Goal: Task Accomplishment & Management: Complete application form

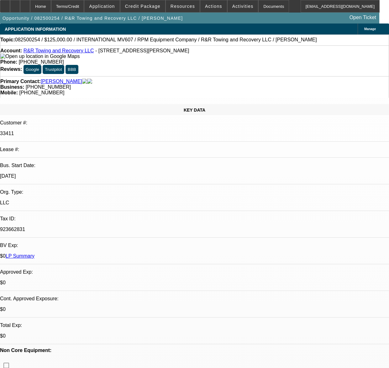
select select "0"
select select "2"
select select "0.1"
select select "4"
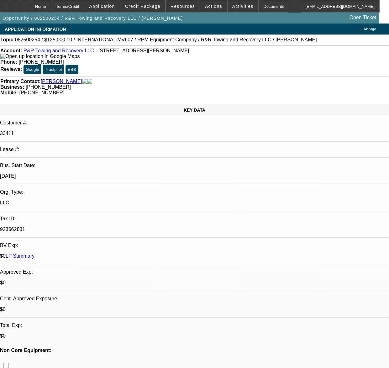
select select "0"
select select "2"
select select "0.1"
select select "4"
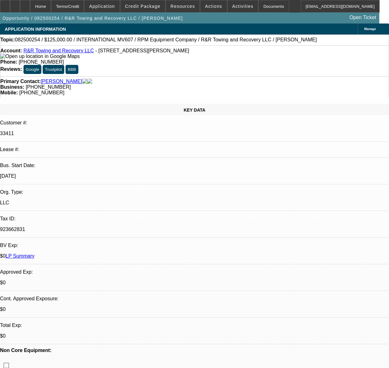
select select "0.1"
select select "2"
select select "0.1"
select select "4"
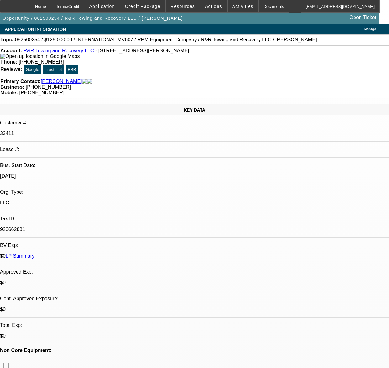
select select "0.1"
select select "2"
select select "0.1"
select select "4"
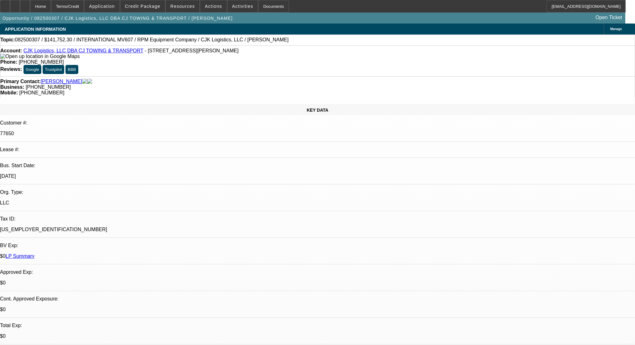
select select "0"
select select "6"
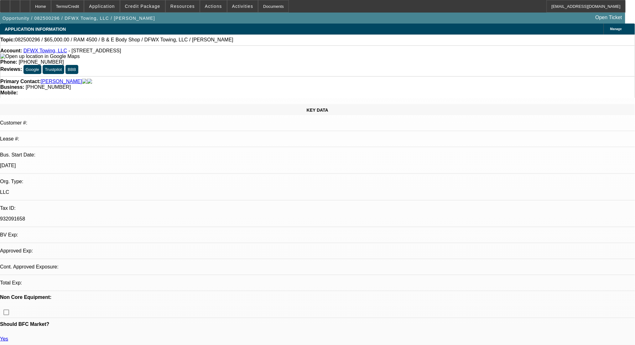
select select "0"
select select "2"
select select "0"
select select "6"
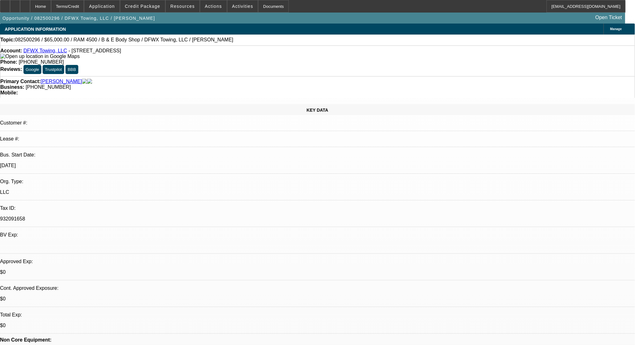
click at [39, 50] on link "DFWX Towing, LLC" at bounding box center [46, 50] width 44 height 5
select select "0"
select select "2"
select select "0"
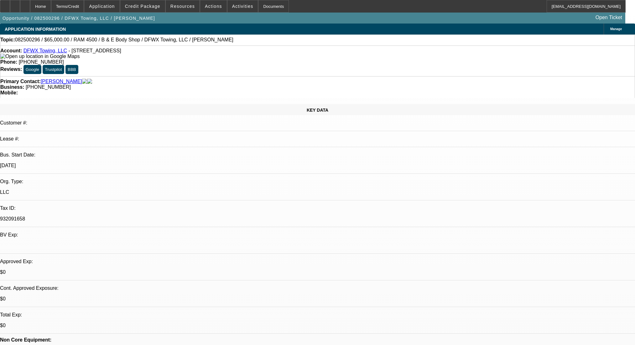
select select "6"
click at [44, 52] on link "DFWX Towing, LLC" at bounding box center [46, 50] width 44 height 5
click at [30, 2] on div at bounding box center [25, 6] width 10 height 13
select select "0"
select select "2"
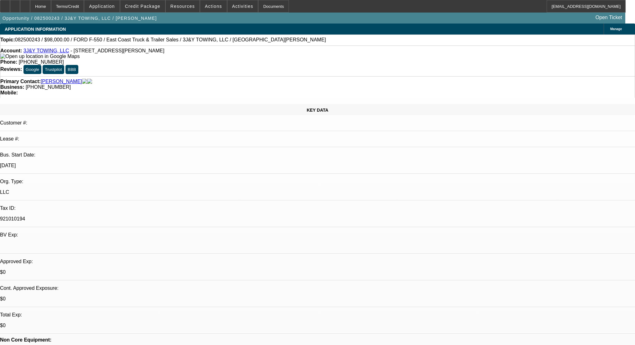
select select "2"
select select "0.1"
select select "4"
select select "0"
select select "2"
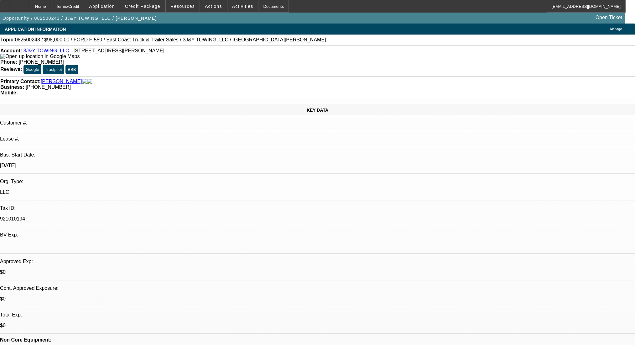
select select "2"
select select "0.1"
select select "4"
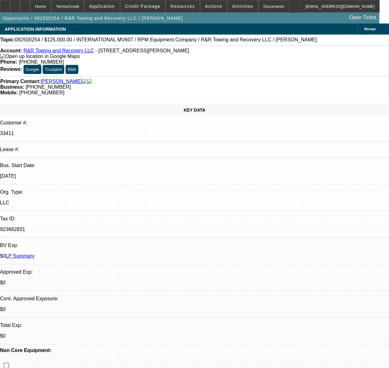
select select "0"
select select "2"
select select "0.1"
select select "4"
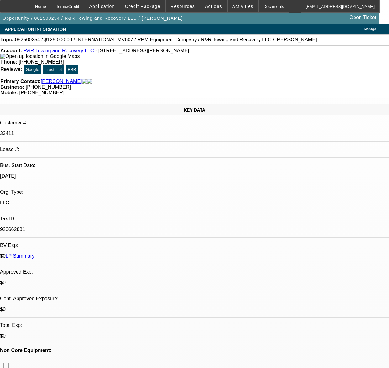
select select "0"
select select "2"
select select "0.1"
select select "4"
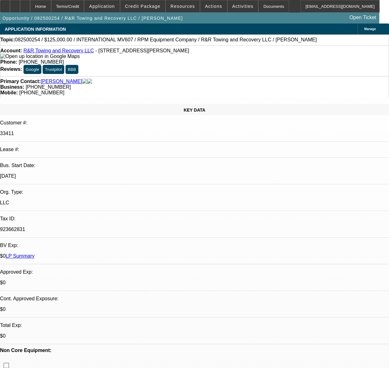
select select "0.1"
select select "2"
select select "0.1"
select select "4"
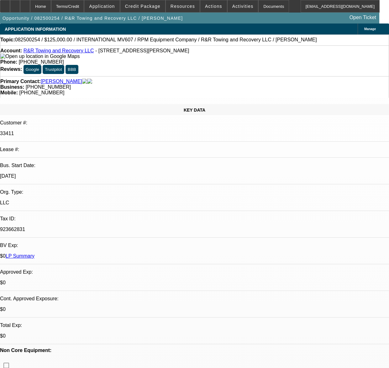
select select "0.1"
select select "2"
select select "0.1"
select select "4"
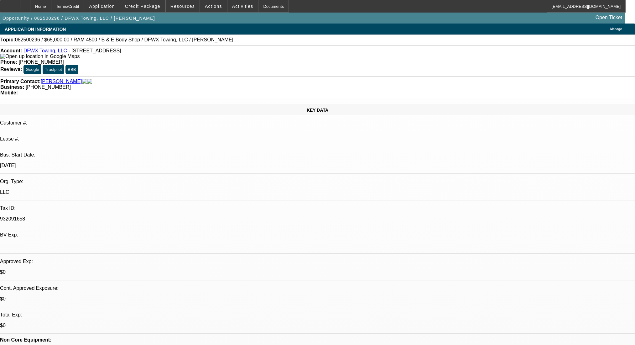
select select "0"
select select "2"
select select "0"
select select "6"
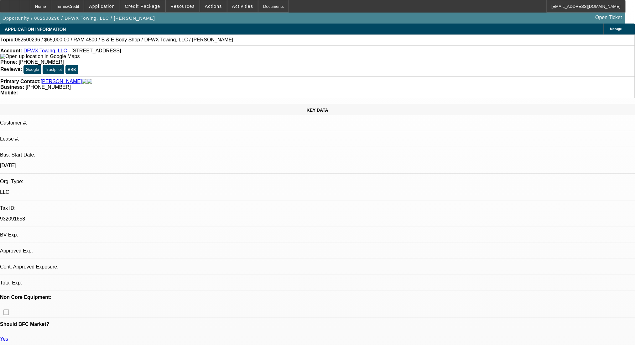
select select "0"
select select "2"
select select "0"
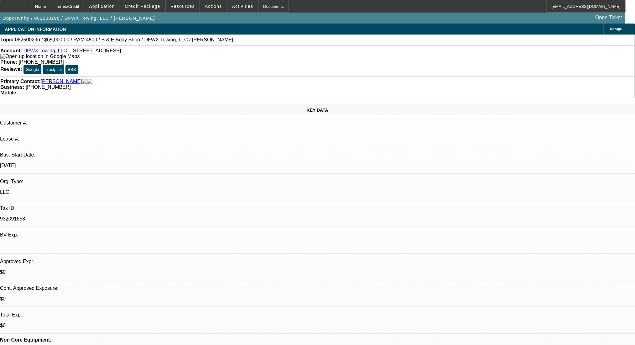
select select "1"
select select "2"
select select "6"
click at [84, 3] on div "Terms/Credit" at bounding box center [67, 6] width 33 height 13
select select "0"
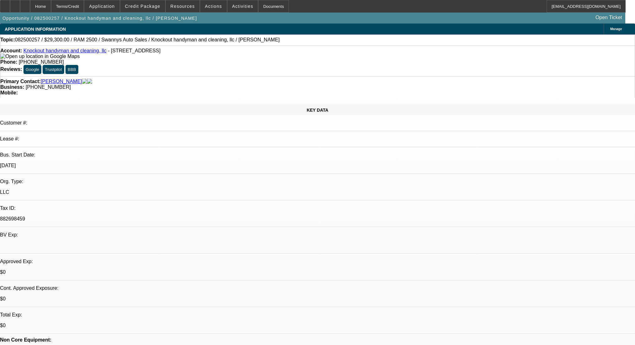
select select "2"
select select "0.1"
select select "4"
select select "0"
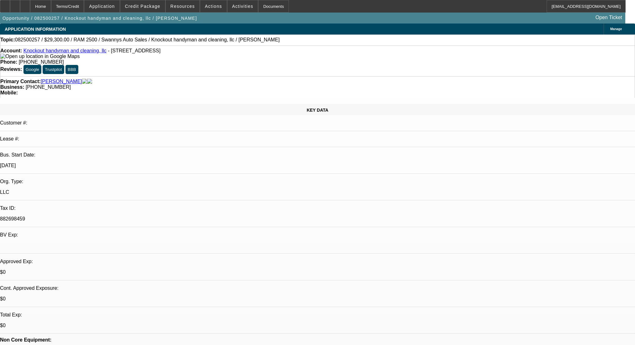
select select "2"
select select "0.1"
select select "4"
select select "0"
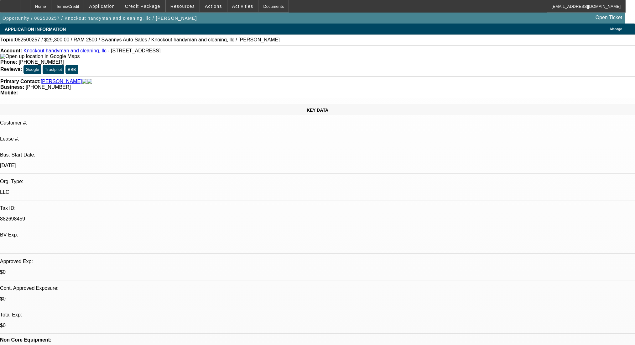
select select "2"
select select "0.1"
select select "4"
click at [30, 5] on div at bounding box center [25, 6] width 10 height 13
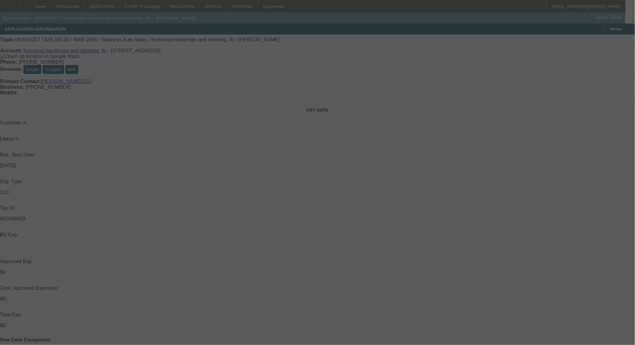
select select "0"
select select "2"
select select "0.1"
select select "4"
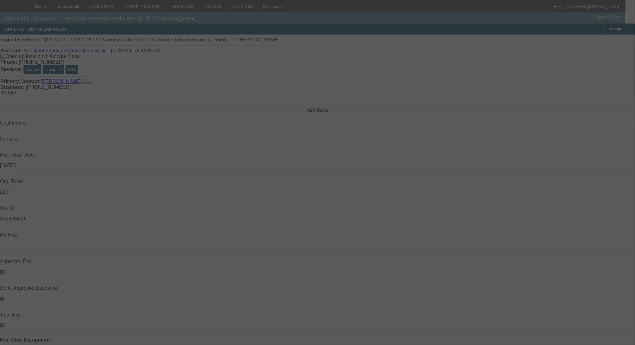
select select "0"
select select "2"
select select "0.1"
select select "4"
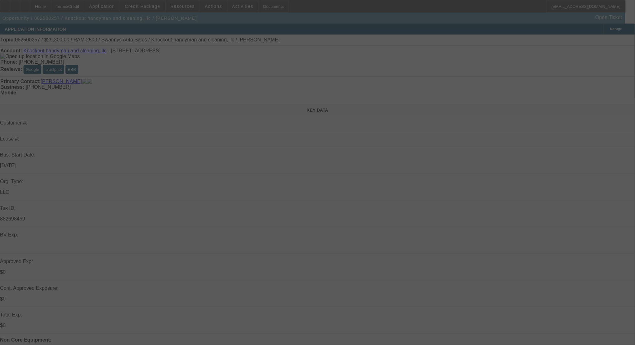
select select "0"
select select "2"
select select "0.1"
select select "4"
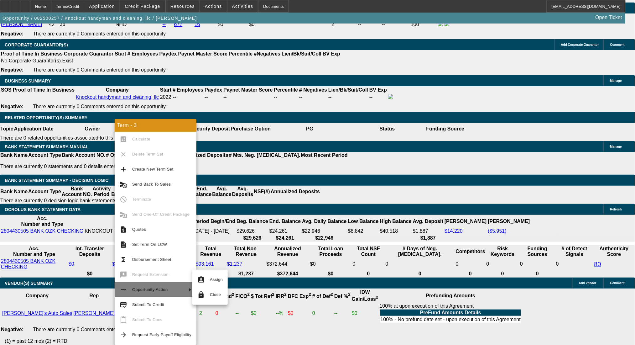
scroll to position [1003, 0]
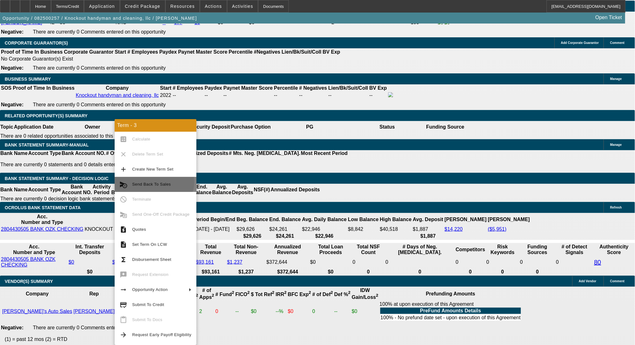
click at [154, 182] on span "Send Back To Sales" at bounding box center [151, 184] width 39 height 5
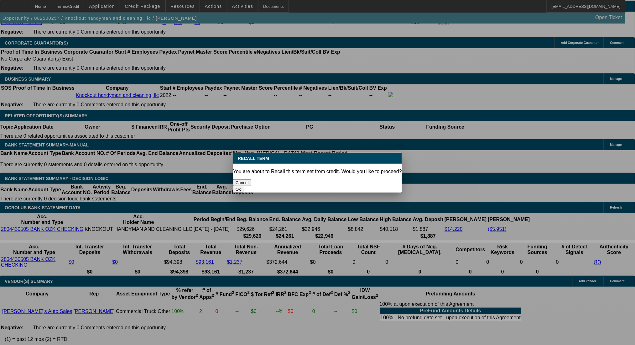
click at [348, 186] on div "Ok" at bounding box center [317, 189] width 169 height 7
click at [243, 186] on button "Ok" at bounding box center [238, 189] width 10 height 7
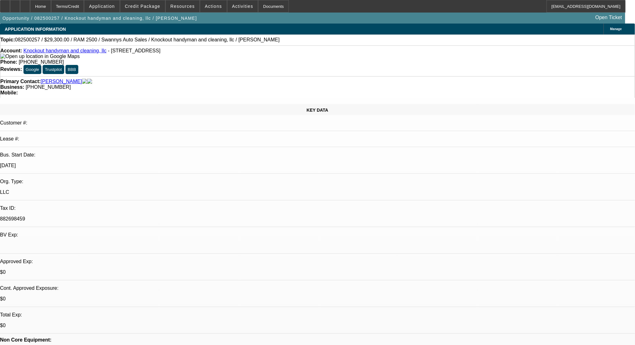
type textarea "Meant to decrease down payment before CP"
select select "0"
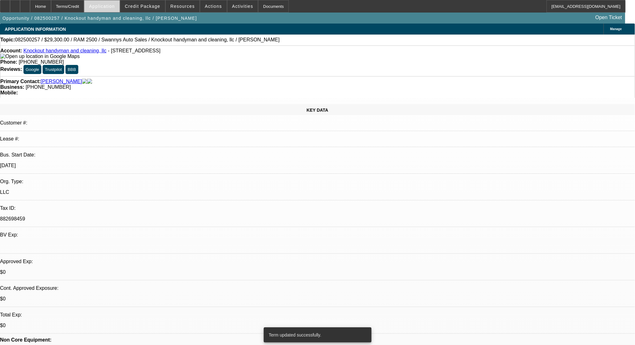
select select "2"
select select "0.1"
select select "4"
select select "0"
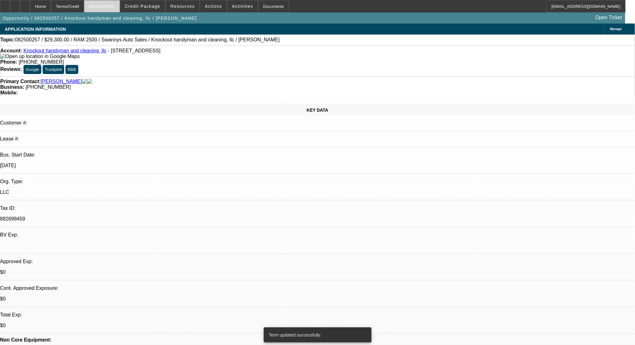
select select "2"
select select "0.1"
select select "4"
select select "0"
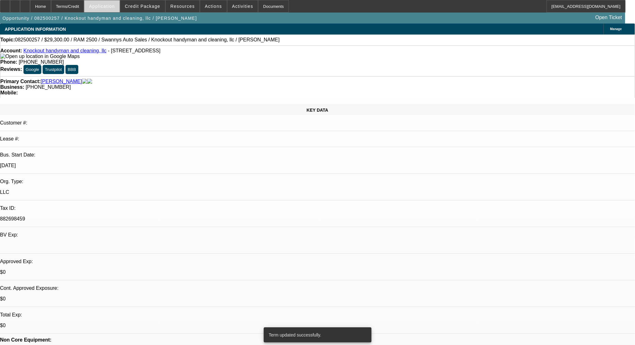
select select "2"
select select "0.1"
select select "4"
select select "0"
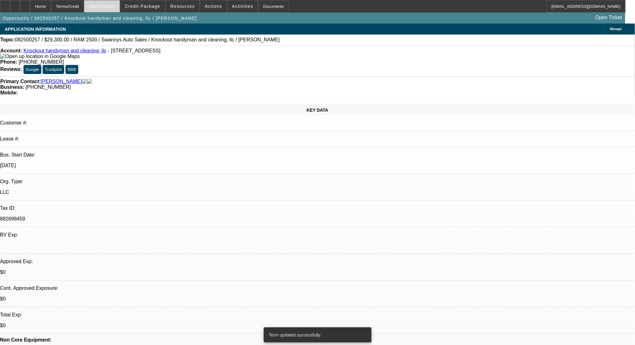
select select "2"
select select "0.1"
select select "4"
click at [84, 4] on div "Terms/Credit" at bounding box center [67, 6] width 33 height 13
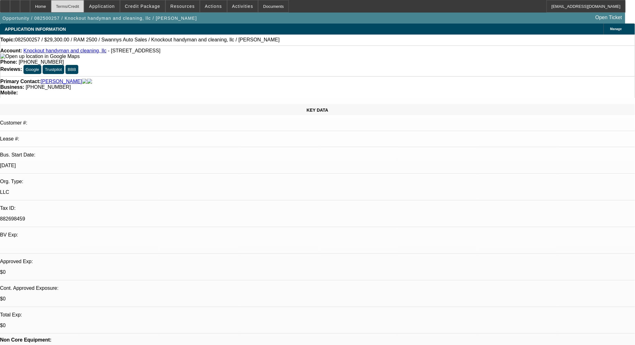
scroll to position [953, 0]
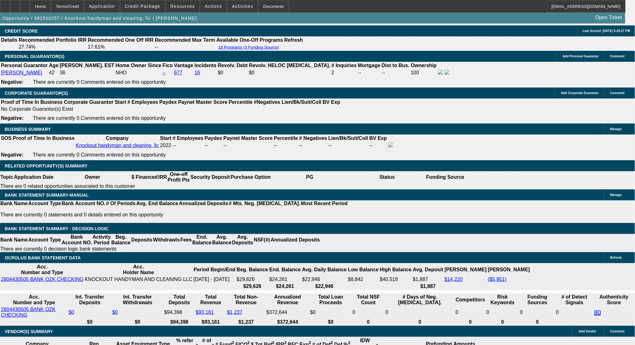
drag, startPoint x: 120, startPoint y: 150, endPoint x: 163, endPoint y: 150, distance: 42.9
type input "$0.00"
type input "UNKNOWN"
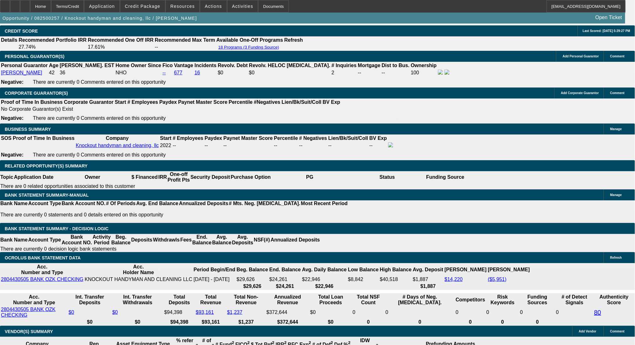
type input "$1,397.21"
type input "$2,794.42"
drag, startPoint x: 98, startPoint y: 197, endPoint x: 127, endPoint y: 198, distance: 28.2
type input "130"
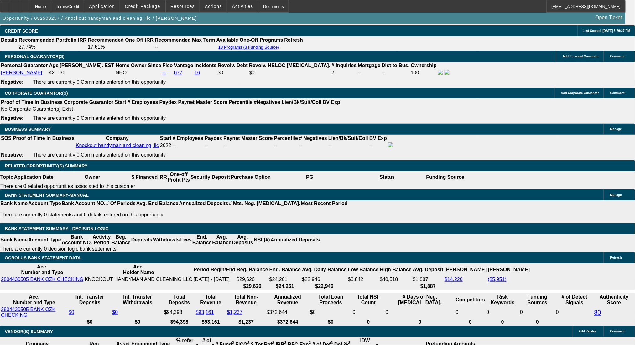
type input "$260.00"
type input "1300"
type input "15.4"
type input "$2,600.00"
type input "13"
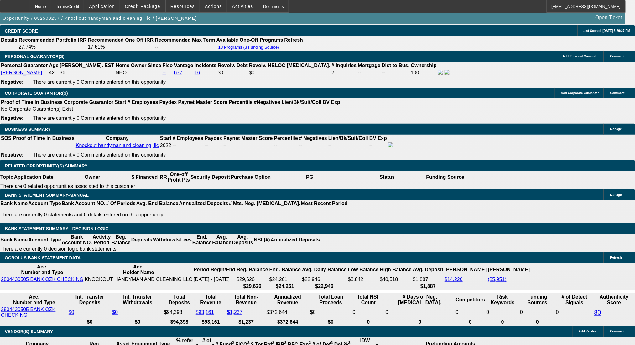
type input "$26.00"
type input "1350"
type input "18.1"
type input "$2,700.00"
type input "$1,350.00"
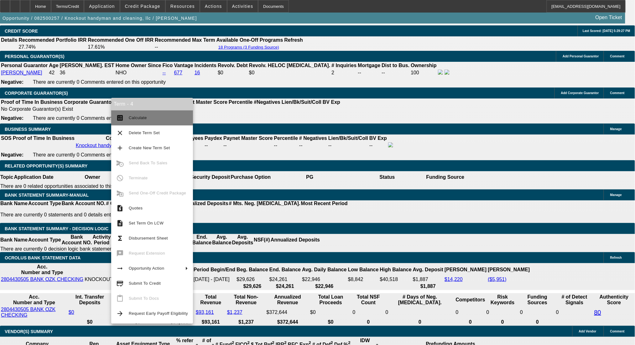
click at [124, 121] on button "calculate Calculate" at bounding box center [152, 117] width 82 height 15
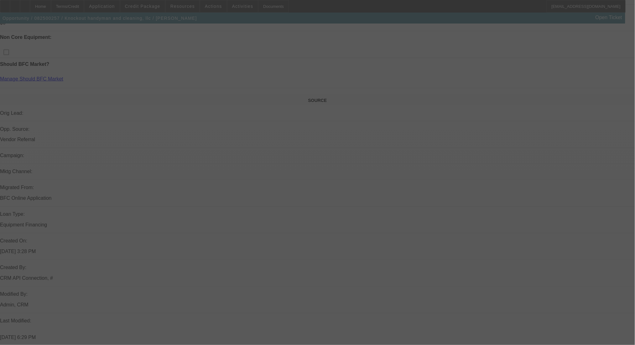
scroll to position [242, 0]
select select "0"
select select "2"
select select "0.1"
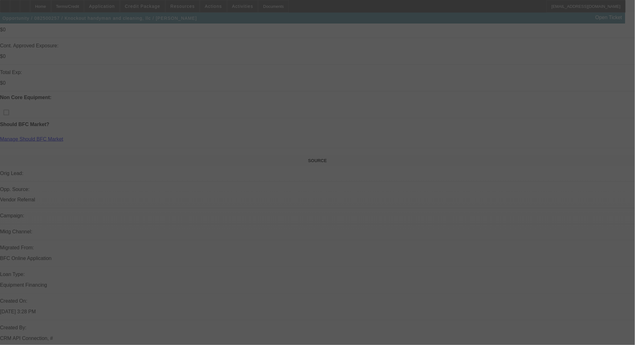
select select "4"
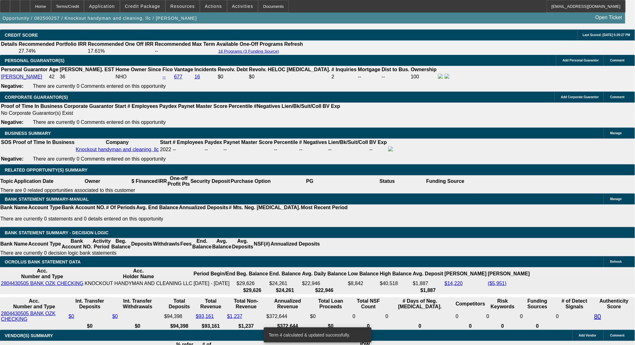
scroll to position [953, 0]
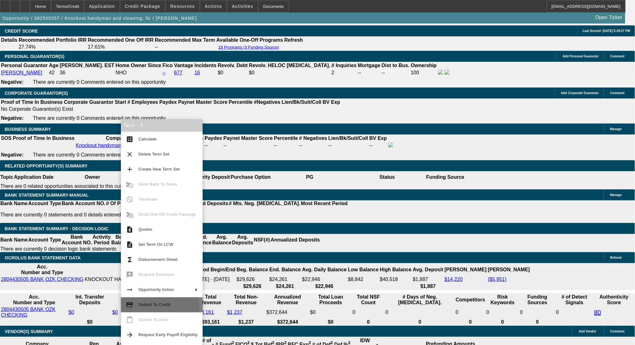
click at [157, 306] on span "Submit To Credit" at bounding box center [154, 304] width 32 height 5
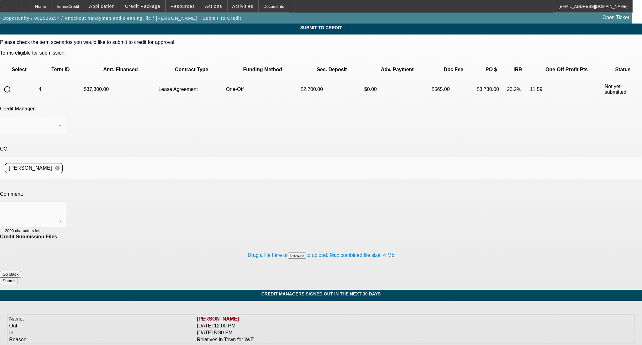
click at [13, 83] on input "radio" at bounding box center [7, 89] width 13 height 13
radio input "true"
click at [61, 207] on textarea at bounding box center [33, 214] width 56 height 15
type textarea "Please OK to CP, thanks!"
click at [18, 277] on button "Submit" at bounding box center [9, 280] width 18 height 7
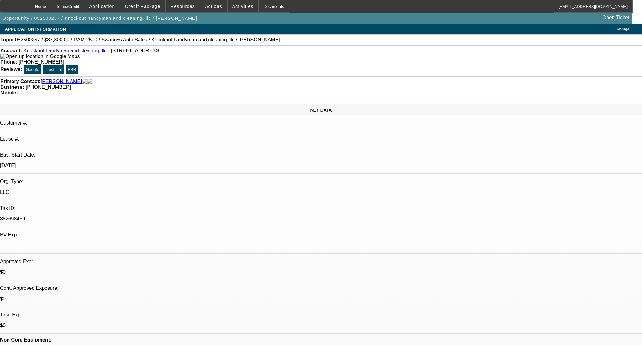
select select "0"
select select "2"
select select "0.1"
select select "4"
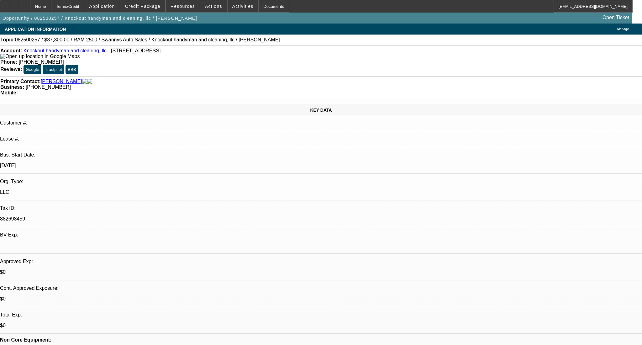
select select "0"
select select "2"
select select "0.1"
select select "4"
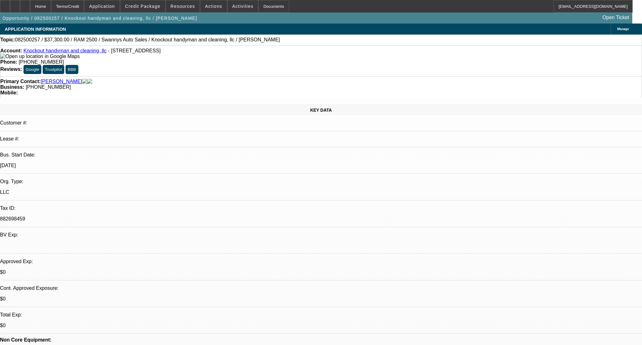
select select "0"
select select "2"
select select "0.1"
select select "4"
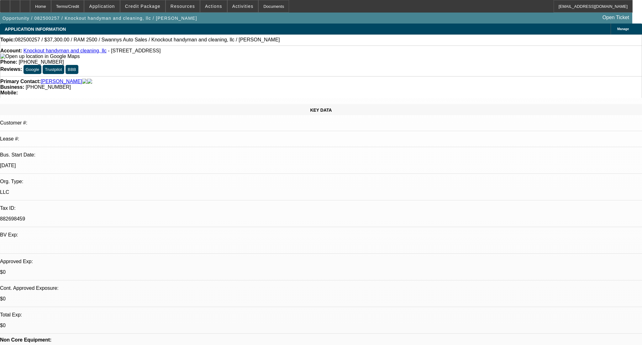
select select "0"
select select "2"
select select "0.1"
select select "4"
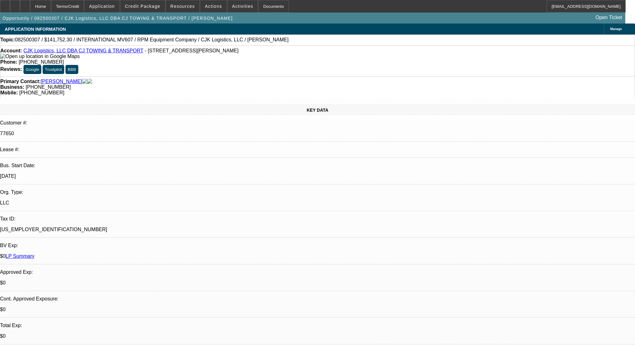
select select "0"
select select "6"
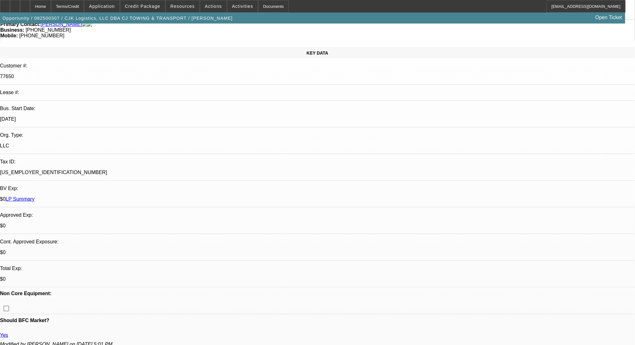
scroll to position [125, 0]
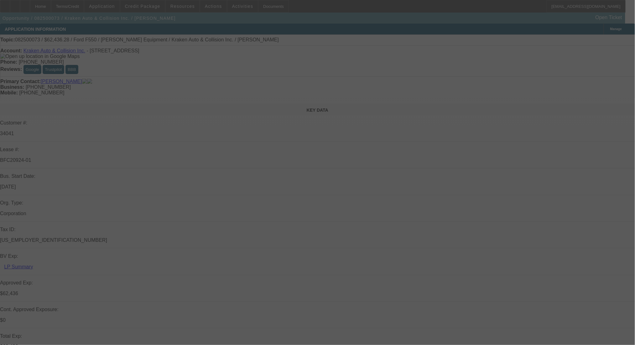
select select "0"
select select "0.1"
select select "0"
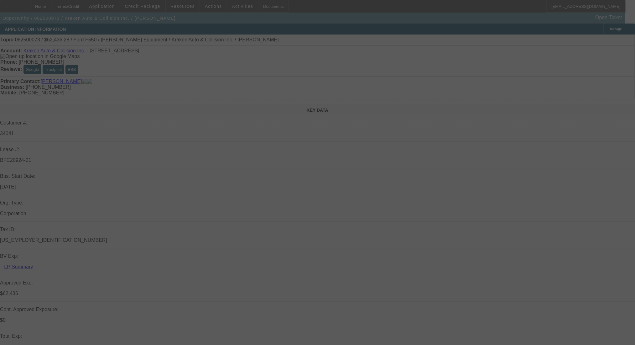
select select "0.1"
select select "0"
select select "0.1"
select select "0"
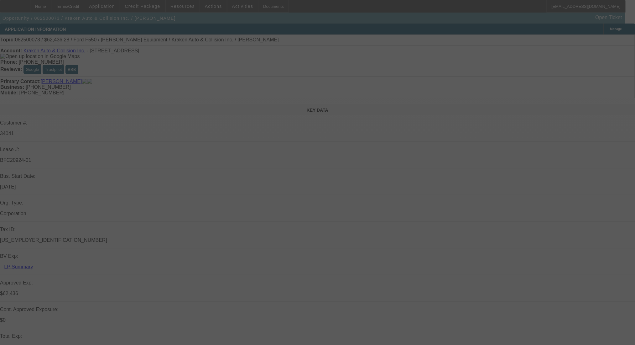
select select "0"
select select "0.1"
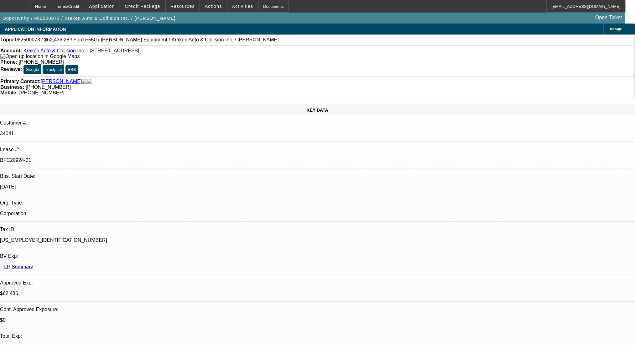
select select "3"
select select "1"
select select "4"
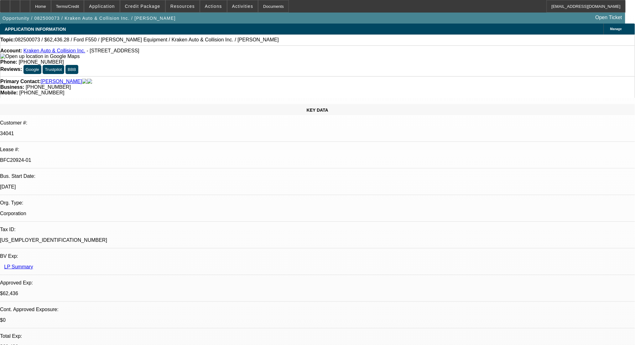
select select "4"
click at [84, 4] on div "Terms/Credit" at bounding box center [67, 6] width 33 height 13
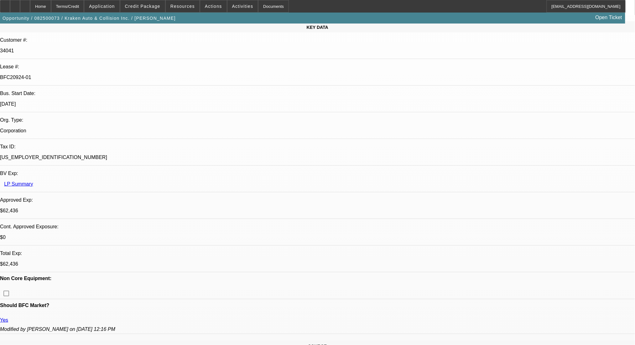
scroll to position [167, 0]
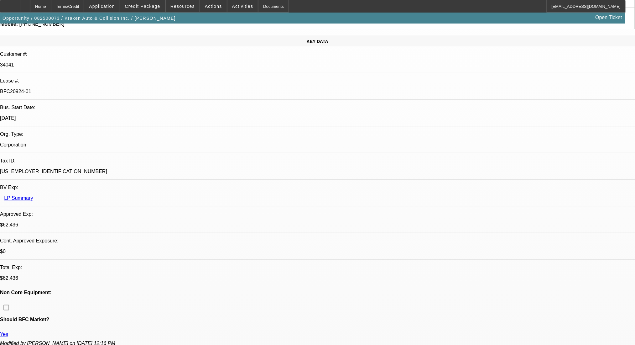
scroll to position [0, 0]
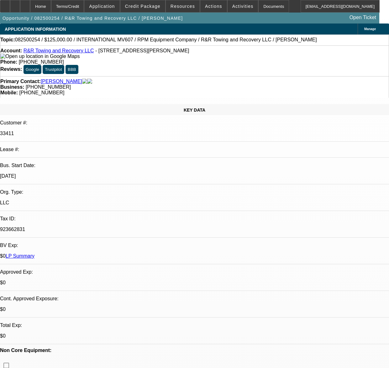
select select "0"
select select "2"
select select "0.1"
select select "4"
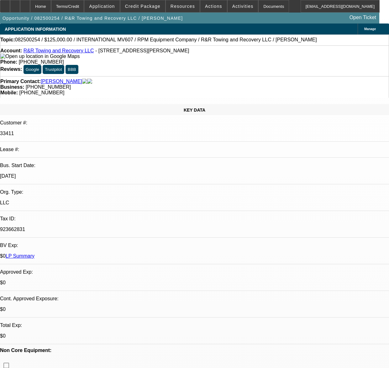
select select "0"
select select "2"
select select "0.1"
select select "4"
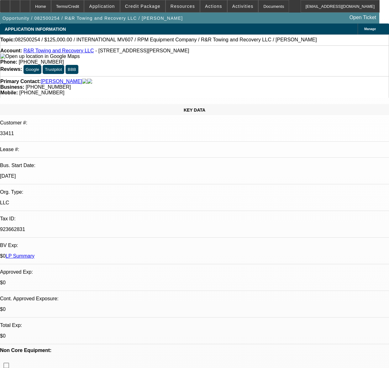
select select "0.1"
select select "2"
select select "0.1"
select select "4"
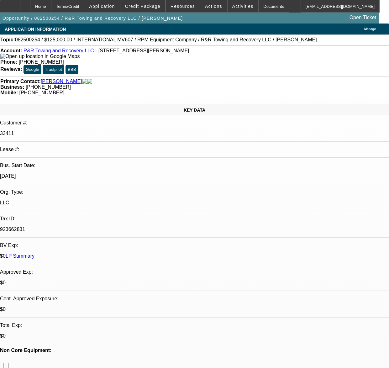
select select "0.1"
select select "2"
select select "0.1"
select select "4"
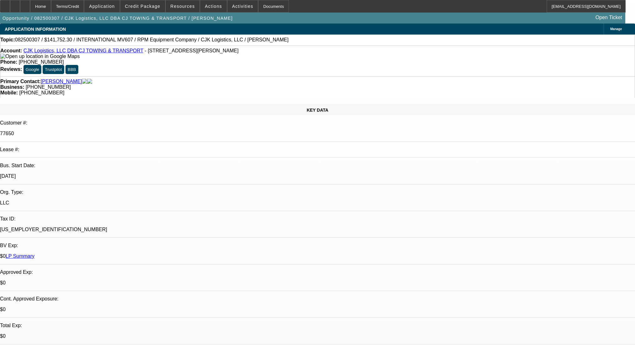
select select "0"
select select "6"
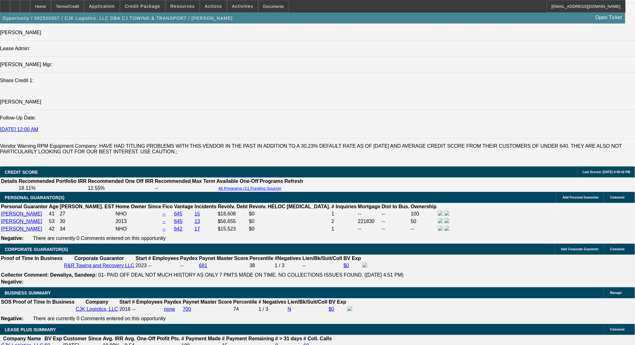
scroll to position [794, 0]
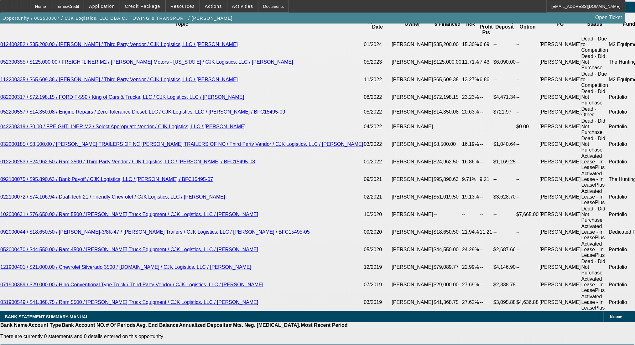
scroll to position [1211, 0]
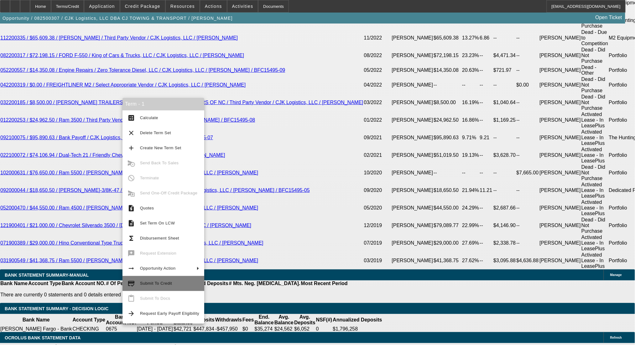
click at [188, 286] on div "Term - 1 calculate Calculate clear Delete Term Set add Create New Term Set canc…" at bounding box center [164, 211] width 82 height 226
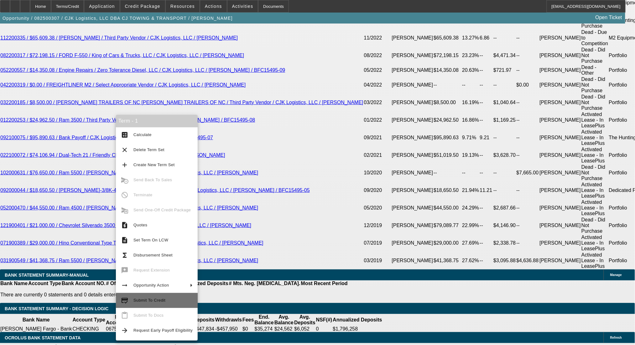
click at [184, 295] on button "credit_score Submit To Credit" at bounding box center [157, 300] width 82 height 15
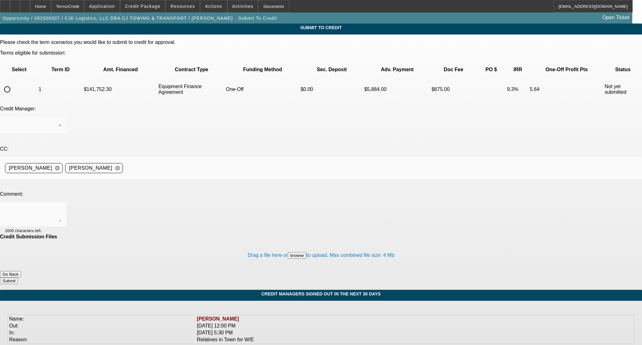
click at [66, 117] on mat-form-field at bounding box center [33, 129] width 66 height 24
click at [15, 82] on div at bounding box center [7, 89] width 15 height 15
radio input "true"
click at [61, 207] on textarea at bounding box center [33, 214] width 56 height 15
type textarea "Please OK to Leaf- thanks!"
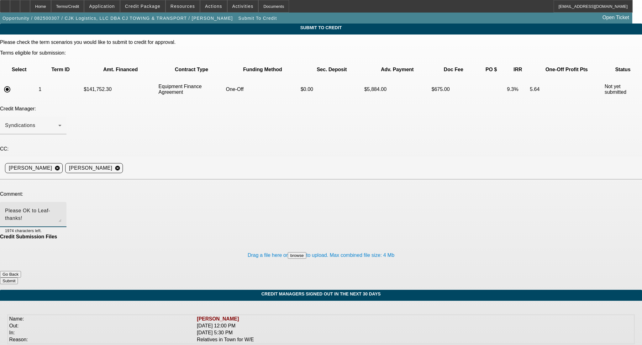
drag, startPoint x: 85, startPoint y: 149, endPoint x: 27, endPoint y: 149, distance: 58.6
click at [27, 191] on div "Comment: Please OK to Leaf- thanks! 1974 characters left." at bounding box center [321, 212] width 642 height 43
click at [84, 3] on div "Terms/Credit" at bounding box center [67, 6] width 33 height 13
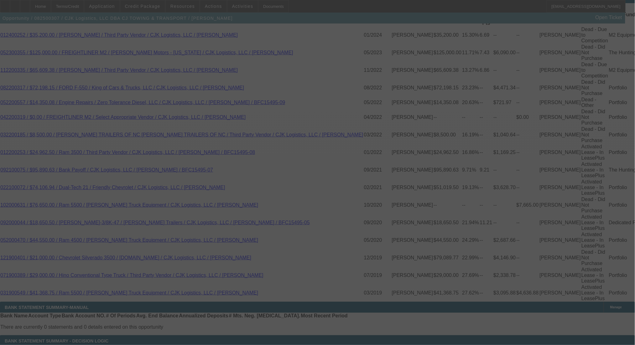
scroll to position [1180, 0]
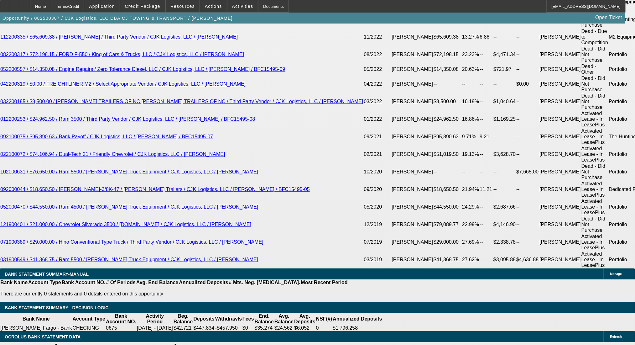
select select "0"
select select "6"
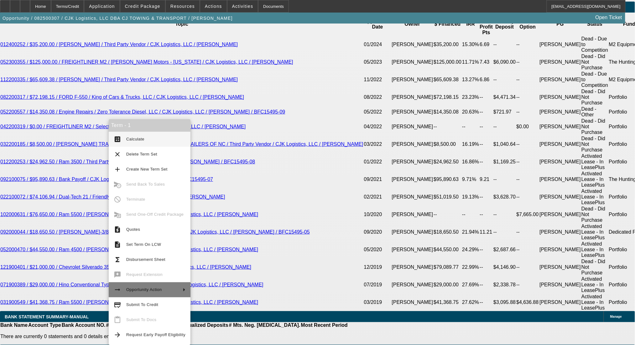
scroll to position [1199, 0]
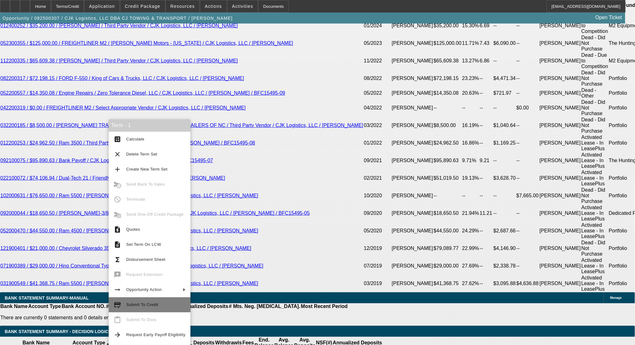
click at [162, 306] on span "Submit To Credit" at bounding box center [155, 305] width 59 height 8
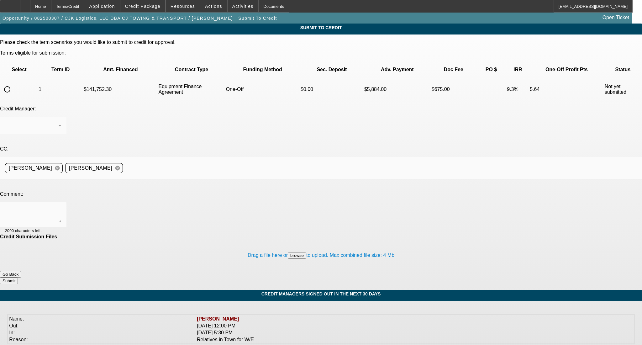
click at [82, 7] on div "Terms/Credit" at bounding box center [67, 6] width 33 height 13
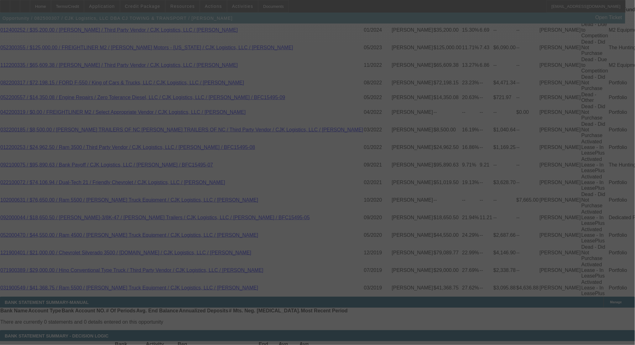
select select "0"
select select "6"
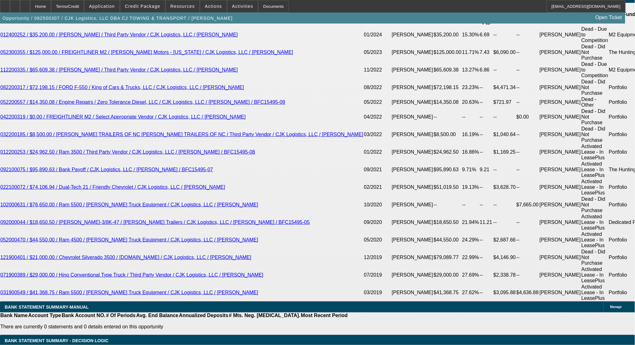
drag, startPoint x: 127, startPoint y: 210, endPoint x: 148, endPoint y: 208, distance: 21.1
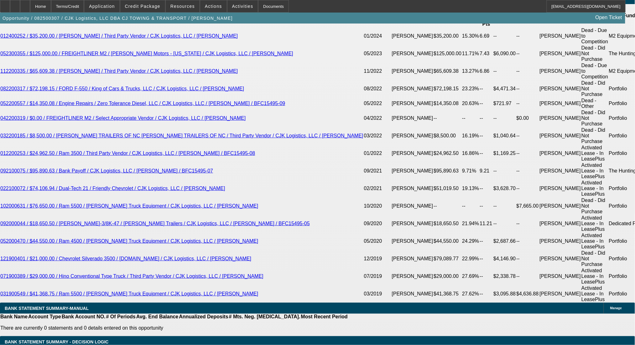
type input "UNKNOWN"
type input "7"
type input "$20,861.83"
type input "72"
type input "$2,554.60"
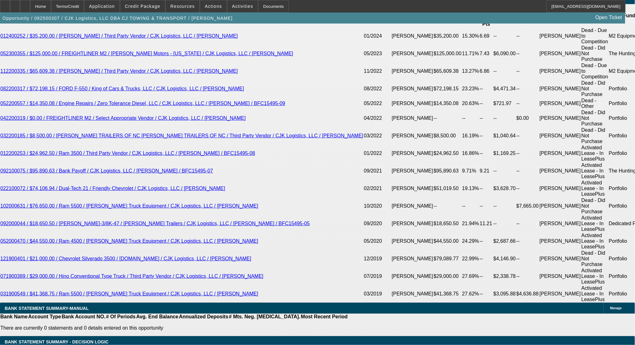
scroll to position [1199, 0]
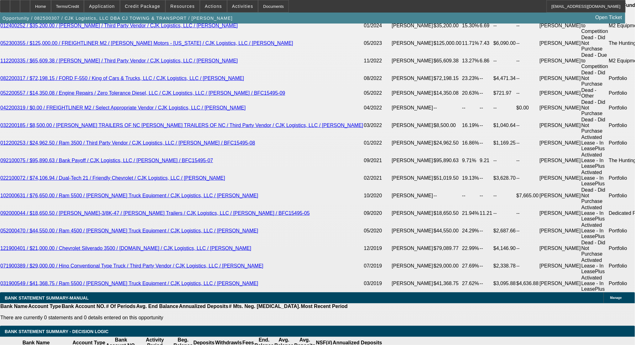
type input "72"
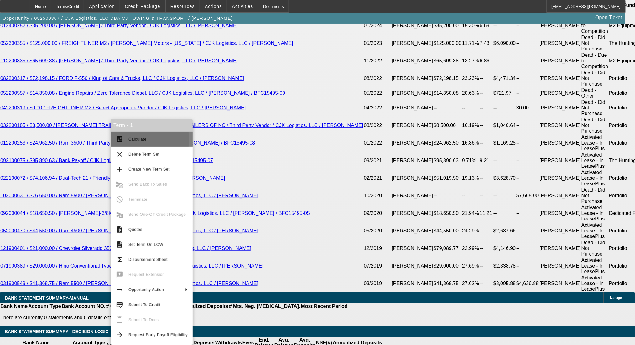
click at [141, 139] on span "Calculate" at bounding box center [137, 139] width 18 height 5
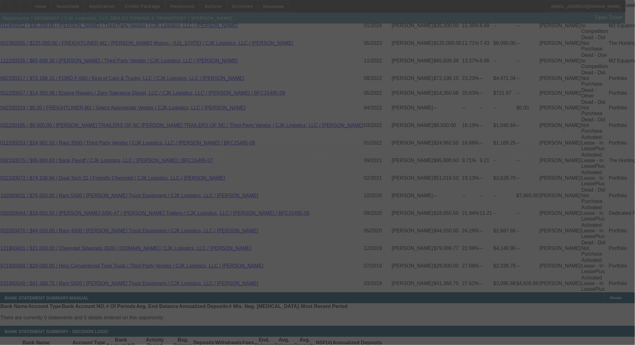
select select "0"
select select "6"
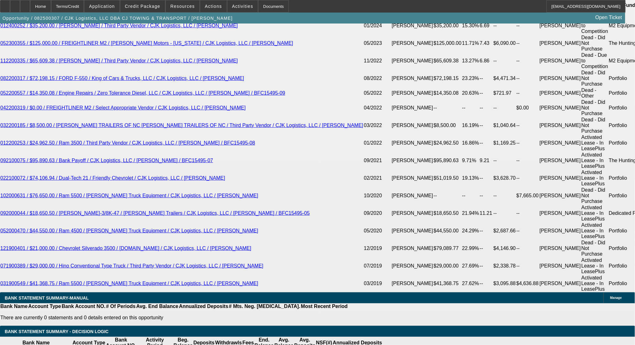
drag, startPoint x: 143, startPoint y: 207, endPoint x: 156, endPoint y: 207, distance: 13.2
type input "UNKNOWN"
type input "8."
type input "$2,485.38"
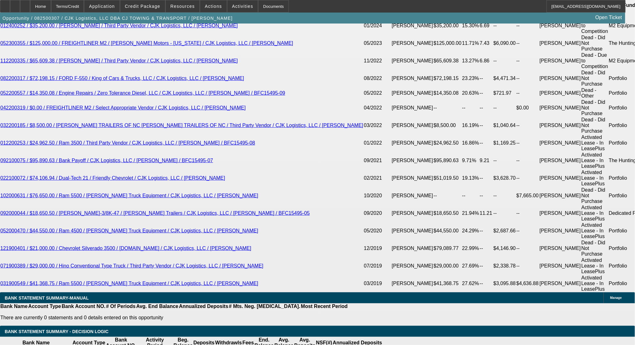
type input "8.7"
type input "$2,534.11"
type input "8.7"
drag, startPoint x: 100, startPoint y: 208, endPoint x: 133, endPoint y: 209, distance: 33.6
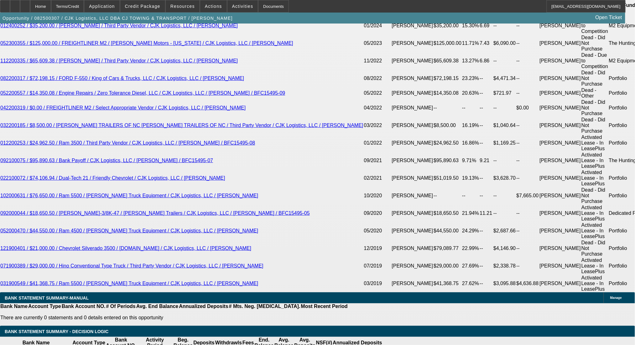
type input "25"
type input "2530"
type input "8.6"
type input "$2,530.00"
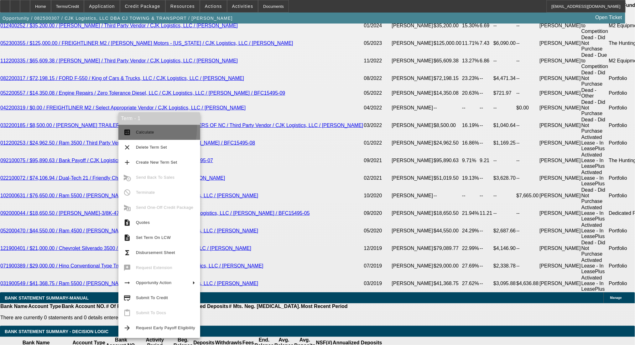
click at [124, 127] on button "calculate Calculate" at bounding box center [159, 132] width 82 height 15
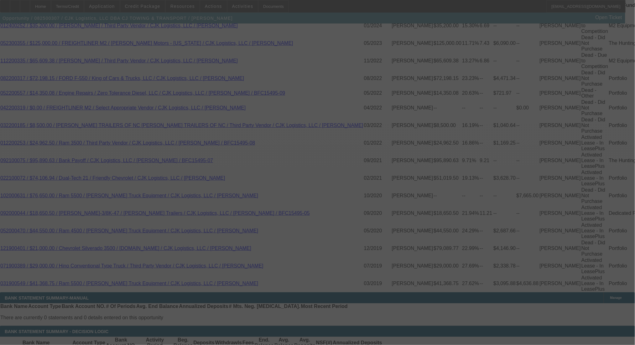
select select "0"
select select "6"
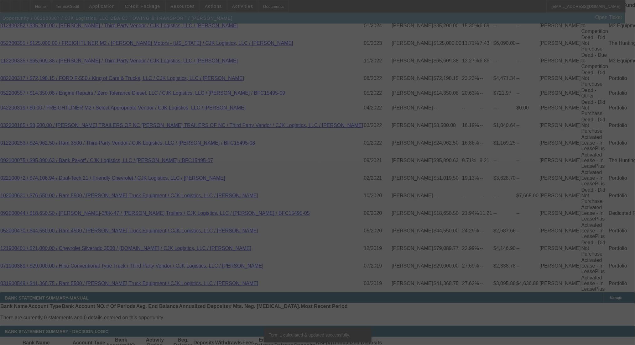
scroll to position [0, 0]
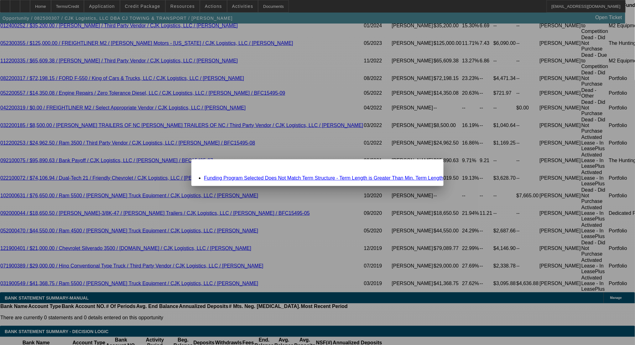
click at [287, 178] on link "Funding Program Selected Does Not Match Term Structure - Term Length is Greater…" at bounding box center [324, 177] width 240 height 5
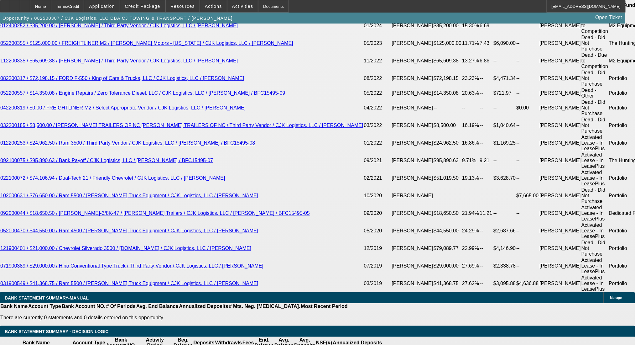
scroll to position [1199, 0]
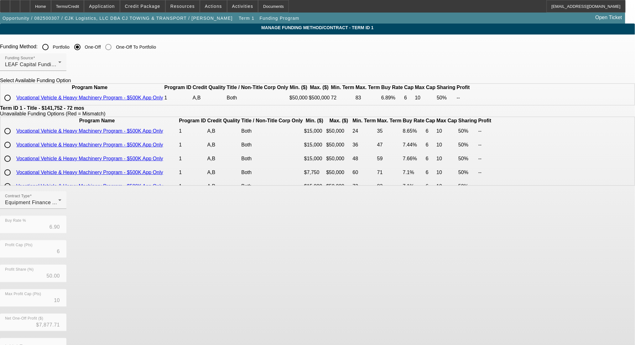
click at [14, 104] on input "radio" at bounding box center [7, 97] width 13 height 13
radio input "true"
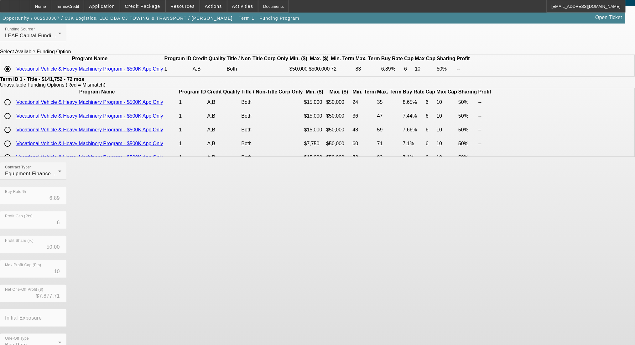
scroll to position [52, 0]
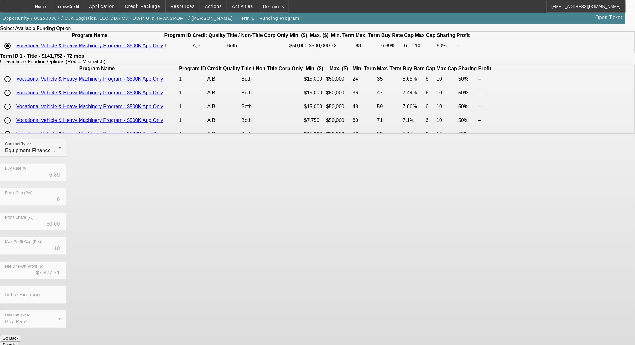
click at [18, 341] on button "Submit" at bounding box center [9, 344] width 18 height 7
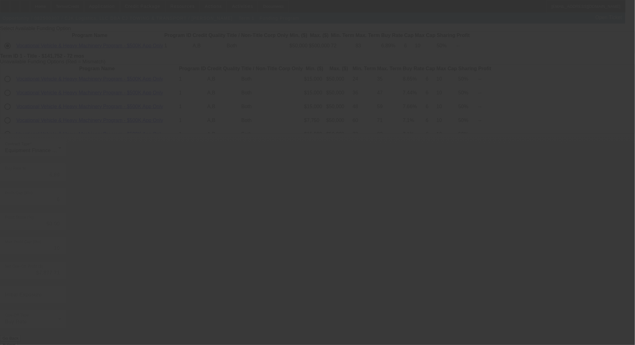
type input "6.90"
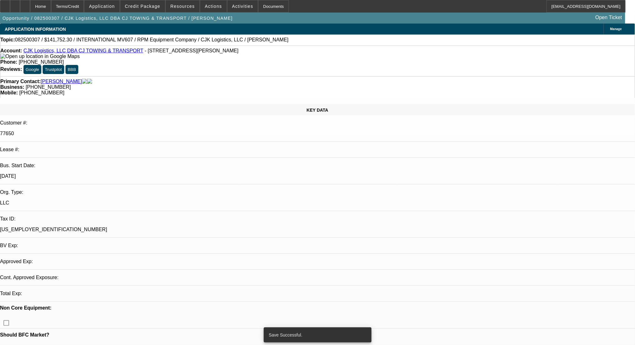
select select "0"
select select "6"
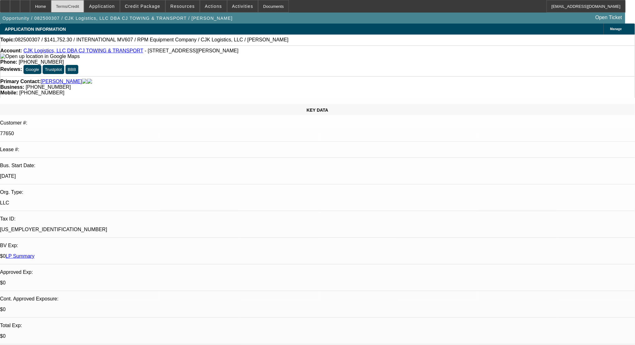
click at [84, 9] on div "Terms/Credit" at bounding box center [67, 6] width 33 height 13
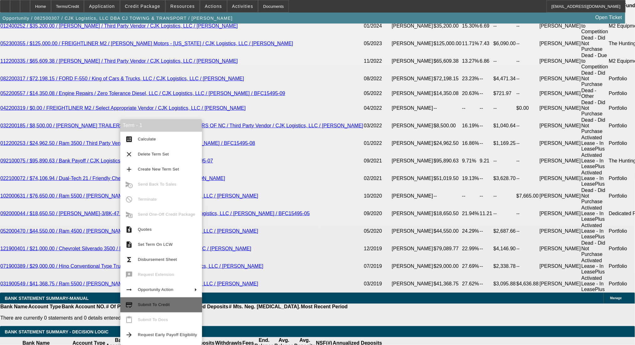
click at [166, 305] on span "Submit To Credit" at bounding box center [154, 304] width 32 height 5
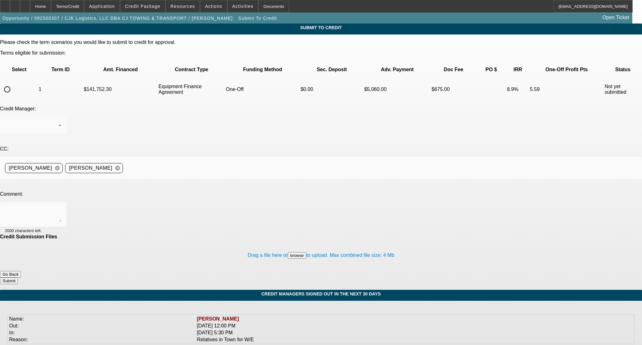
click at [13, 83] on input "radio" at bounding box center [7, 89] width 13 height 13
radio input "true"
click at [61, 207] on textarea at bounding box center [33, 214] width 56 height 15
paste textarea "Please OK to Leaf- thanks!"
type textarea "Please OK to Leaf- thanks!"
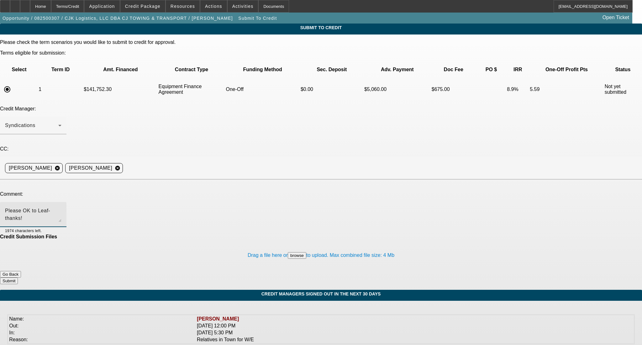
click at [18, 277] on button "Submit" at bounding box center [9, 280] width 18 height 7
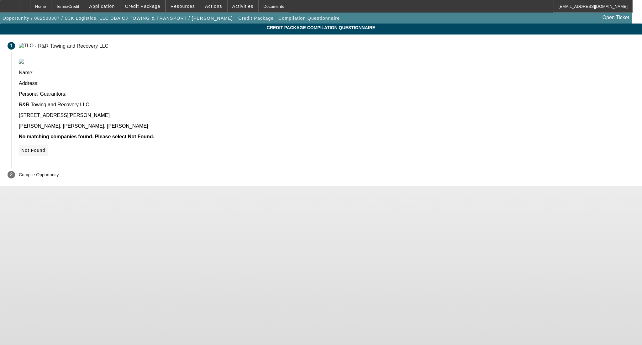
click at [45, 148] on span "Not Found" at bounding box center [33, 150] width 24 height 5
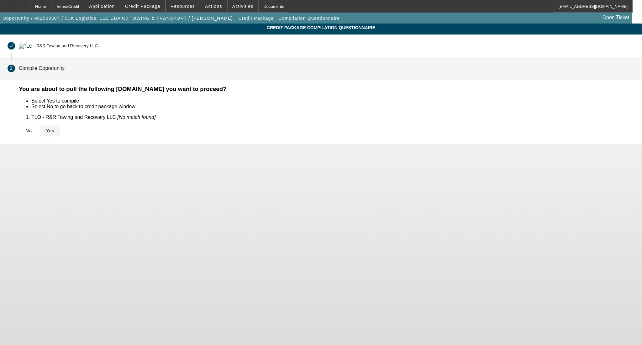
click at [60, 135] on span at bounding box center [50, 130] width 20 height 15
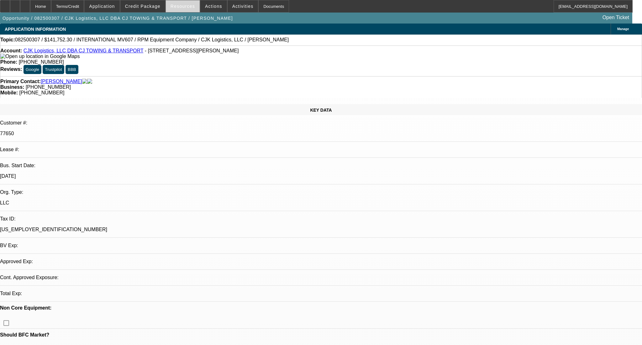
select select "0"
select select "6"
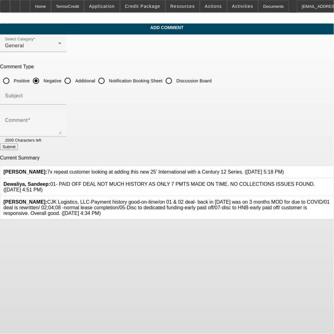
click at [74, 80] on input "Additional" at bounding box center [67, 81] width 13 height 13
radio input "true"
click at [61, 126] on textarea "Comment" at bounding box center [33, 126] width 56 height 15
click at [61, 127] on textarea "Good Morning- 7x repeat BFC customer looking at adding a brand new 25' Internat…" at bounding box center [33, 126] width 56 height 15
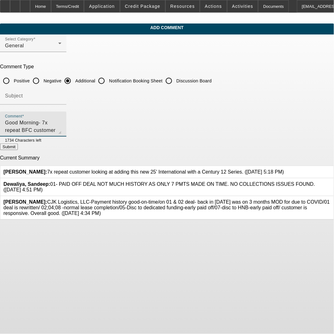
drag, startPoint x: 69, startPoint y: 131, endPoint x: 60, endPoint y: 134, distance: 9.7
click at [60, 134] on div "Comment Good Morning- 7x repeat BFC customer looking at adding a brand new 25' …" at bounding box center [33, 124] width 56 height 25
click at [61, 130] on textarea "Good Morning- 7x repeat BFC customer looking at adding a brand new 25' Internat…" at bounding box center [33, 126] width 56 height 15
click at [61, 133] on textarea "Good Morning- 7x repeat BFC customer looking at adding a brand new 25' Internat…" at bounding box center [33, 126] width 56 height 15
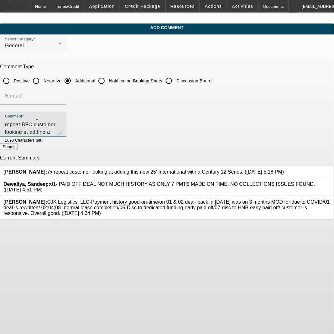
type textarea "Good Morning- 7x repeat BFC customer looking at adding a brand new 25' Internat…"
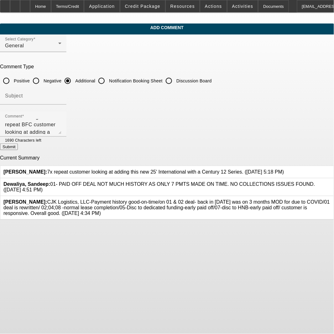
click at [18, 147] on button "Submit" at bounding box center [9, 147] width 18 height 7
radio input "true"
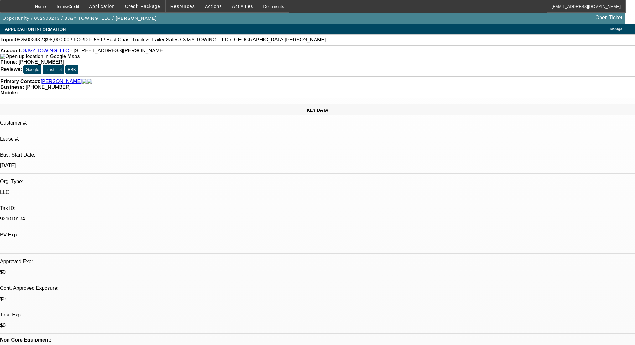
select select "0"
select select "2"
select select "0.1"
select select "4"
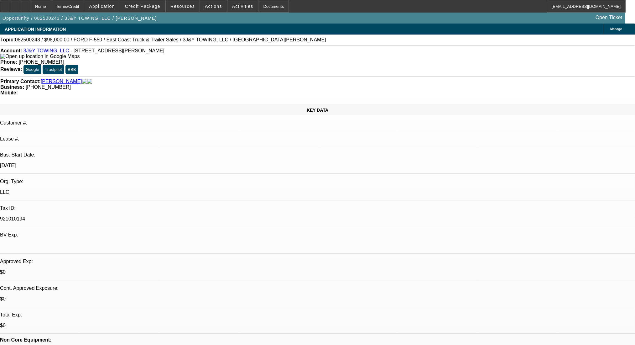
select select "0"
select select "2"
select select "0.1"
select select "4"
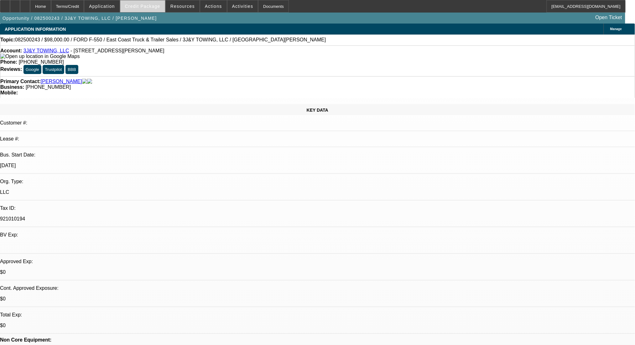
click at [157, 7] on span "Credit Package" at bounding box center [142, 6] width 35 height 5
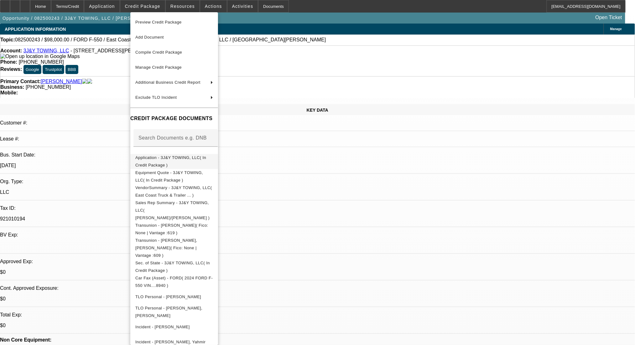
drag, startPoint x: 170, startPoint y: 160, endPoint x: 253, endPoint y: 107, distance: 98.0
click at [171, 160] on span "Application - 3J&Y TOWING, LLC( In Credit Package )" at bounding box center [170, 161] width 71 height 12
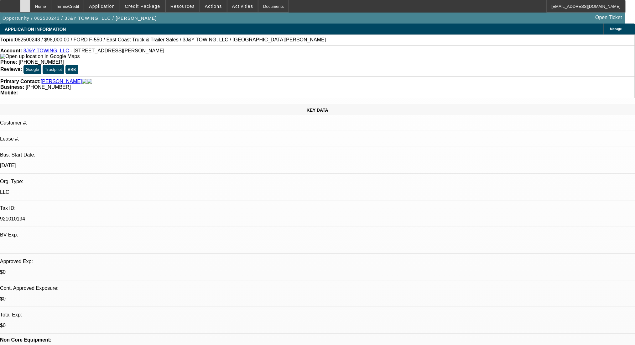
click at [30, 6] on div at bounding box center [25, 6] width 10 height 13
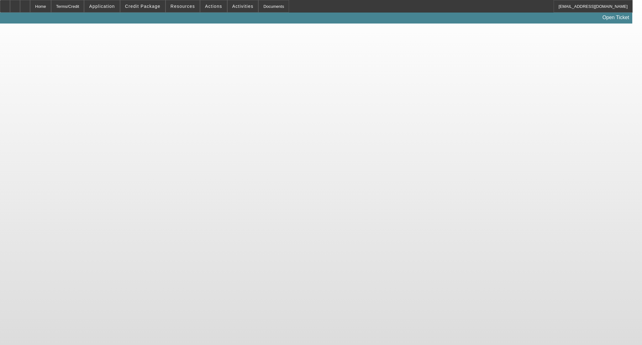
click at [84, 4] on div "Terms/Credit" at bounding box center [67, 6] width 33 height 13
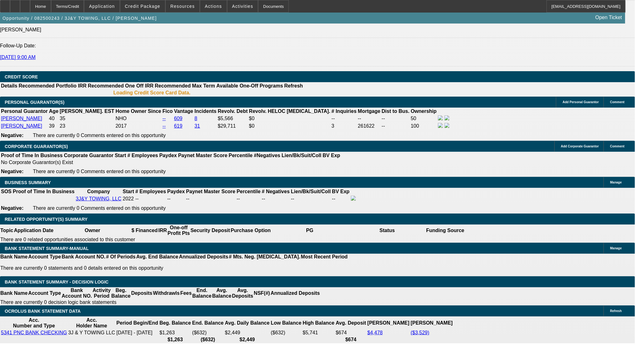
select select "0"
select select "2"
select select "0.1"
select select "4"
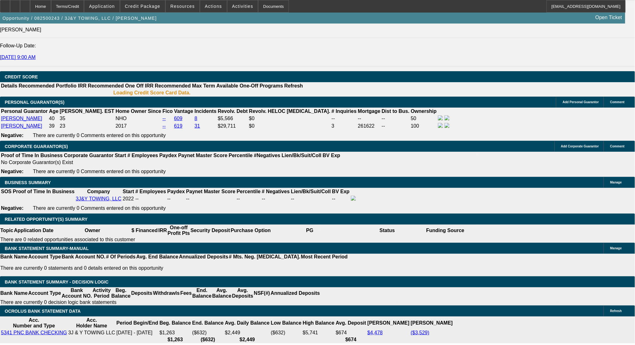
select select "0"
select select "2"
select select "0.1"
select select "4"
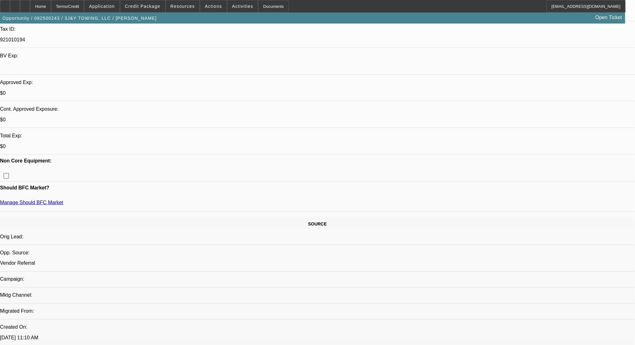
scroll to position [103, 0]
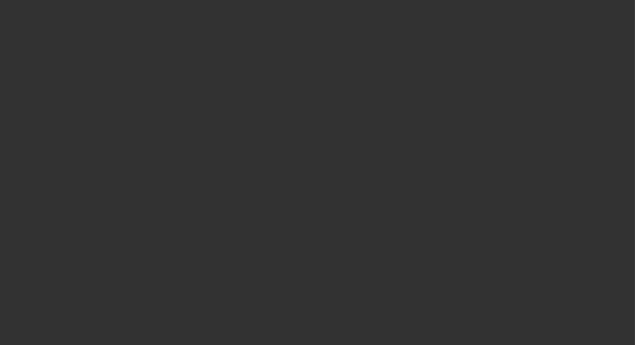
scroll to position [0, 0]
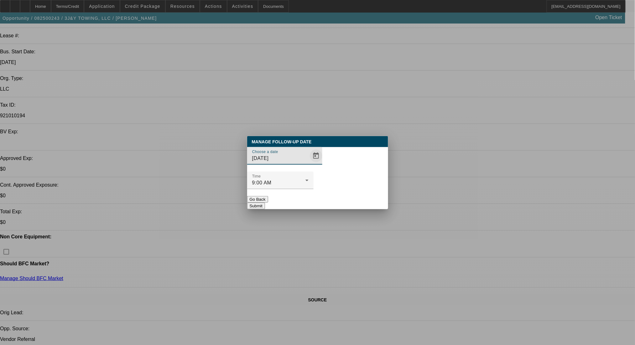
click at [309, 163] on span "Open calendar" at bounding box center [316, 155] width 15 height 15
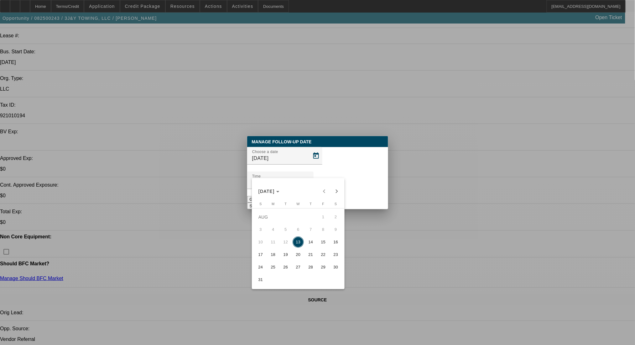
click at [311, 245] on span "14" at bounding box center [310, 241] width 11 height 11
type input "[DATE]"
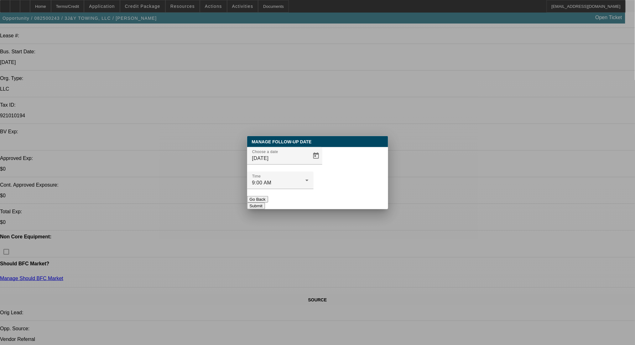
click at [265, 202] on button "Submit" at bounding box center [256, 205] width 18 height 7
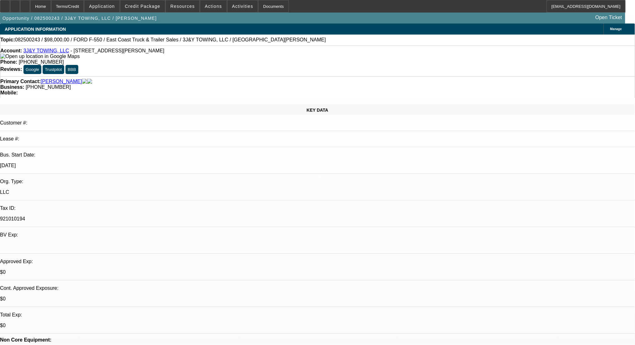
scroll to position [103, 0]
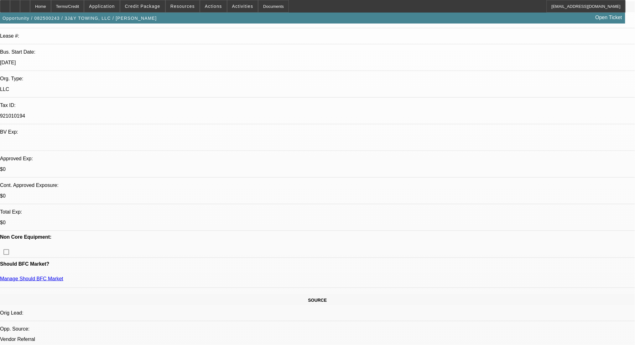
radio input "true"
type textarea "8"
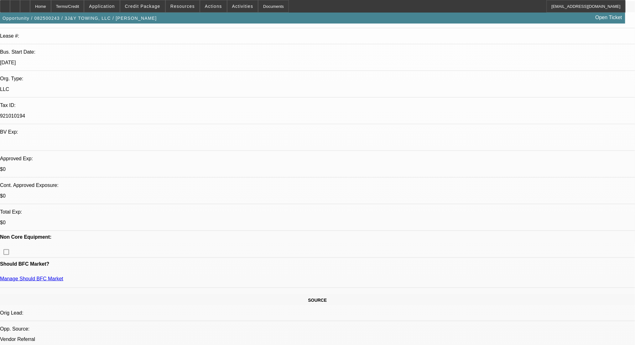
type textarea "8"
type textarea "8/12 LVM, 8/13 LVM"
radio input "true"
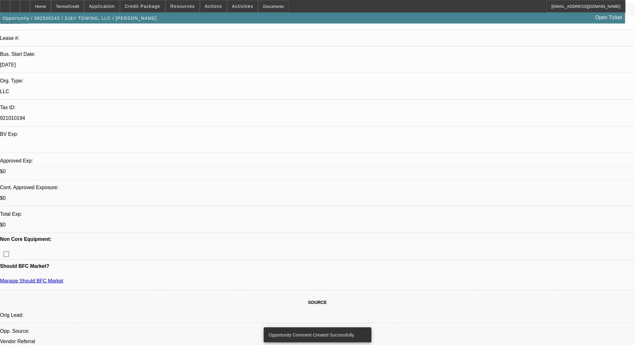
scroll to position [0, 0]
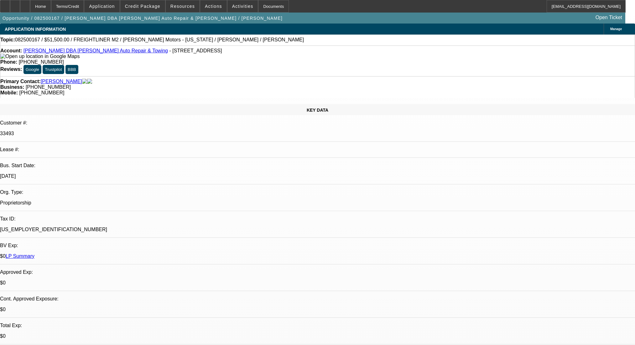
select select "0"
select select "2"
select select "0"
select select "6"
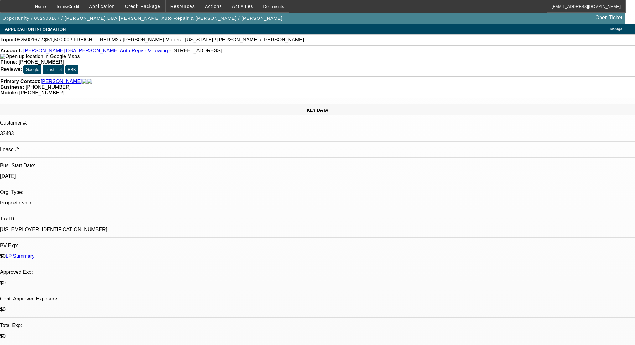
select select "0"
select select "2"
select select "0"
select select "6"
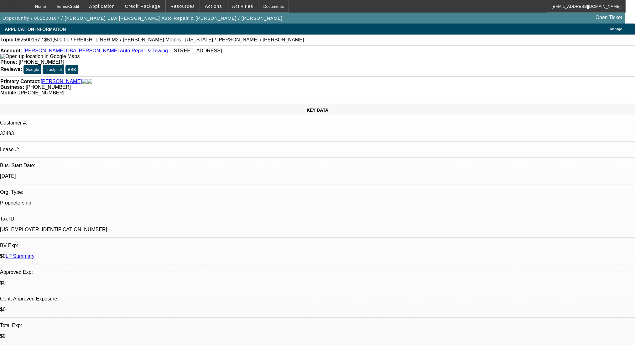
select select "0"
select select "2"
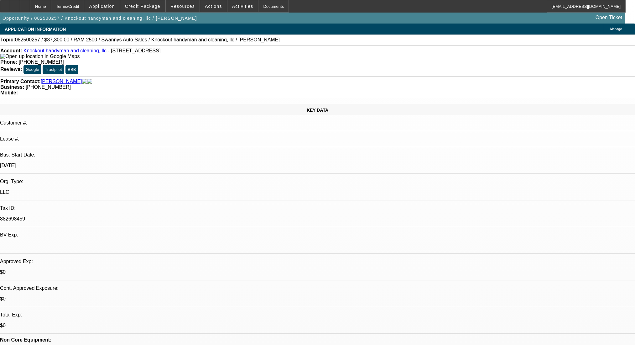
select select "0"
select select "2"
select select "0.1"
select select "4"
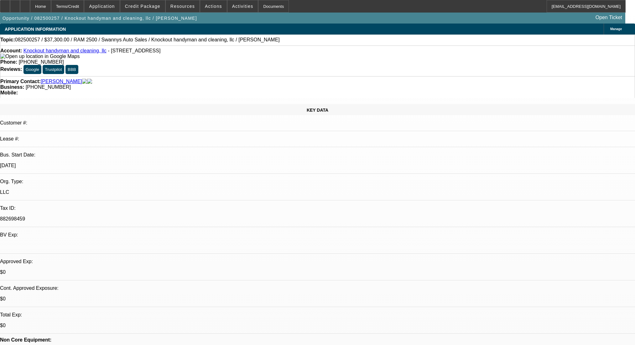
select select "0"
select select "2"
select select "0.1"
select select "4"
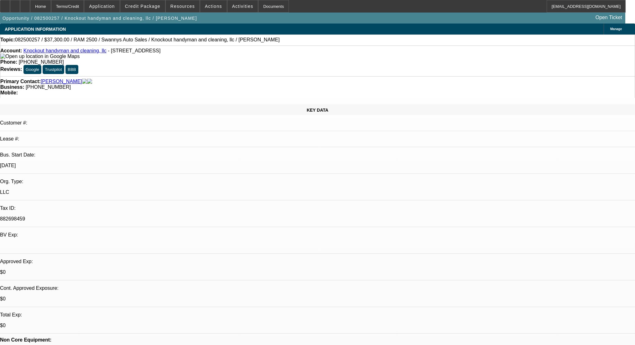
select select "0"
select select "2"
select select "0.1"
select select "4"
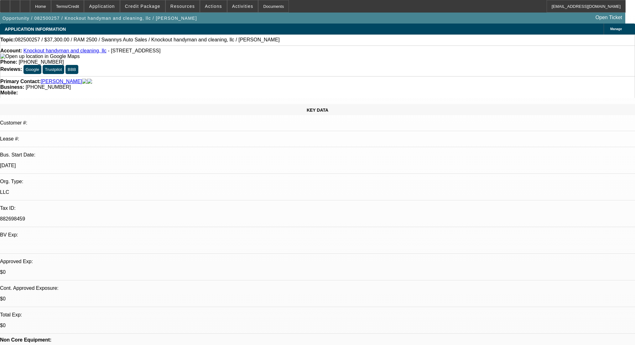
select select "0"
select select "2"
select select "0.1"
select select "4"
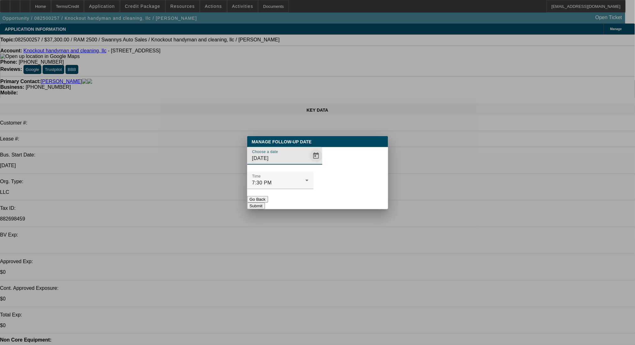
click at [309, 163] on span "Open calendar" at bounding box center [316, 155] width 15 height 15
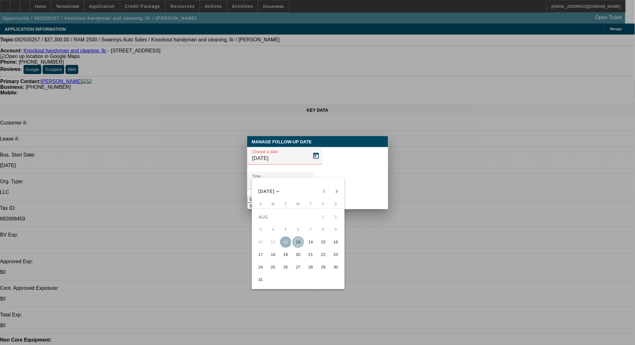
click at [309, 244] on span "14" at bounding box center [310, 241] width 11 height 11
type input "8/14/2025"
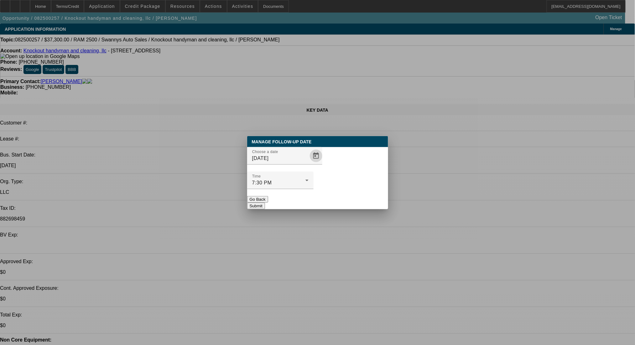
click at [265, 202] on button "Submit" at bounding box center [256, 205] width 18 height 7
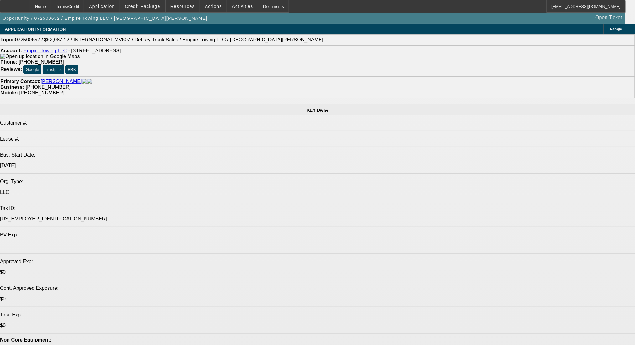
select select "0"
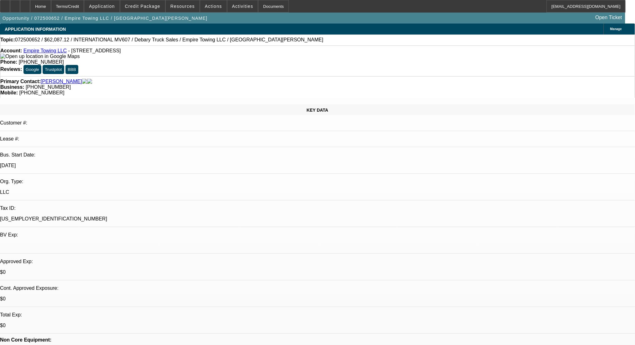
select select "0"
select select "6"
select select "0"
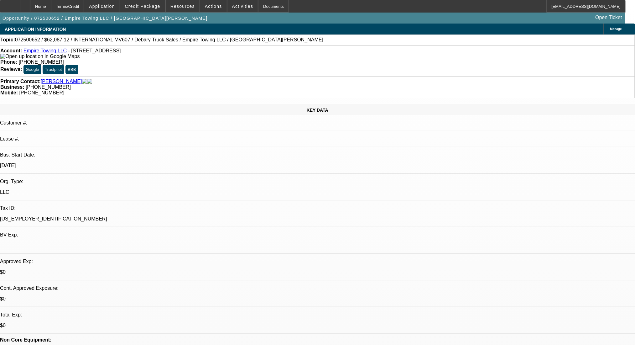
select select "0"
select select "6"
select select "0"
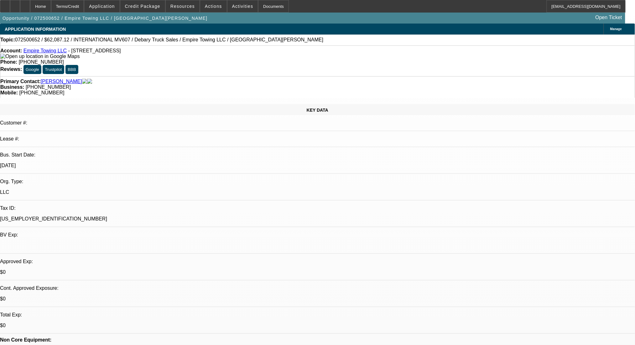
select select "6"
click at [79, 5] on div "Terms/Credit" at bounding box center [67, 6] width 33 height 13
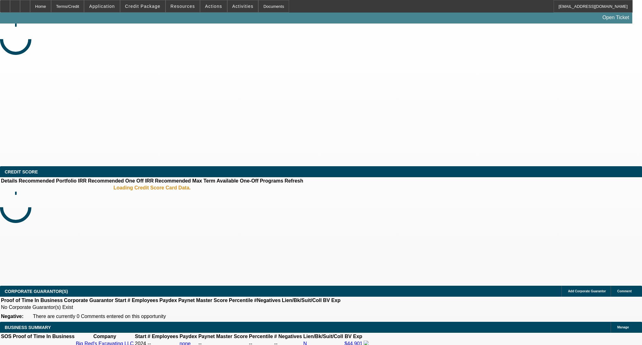
select select "0"
select select "2"
select select "0.1"
select select "4"
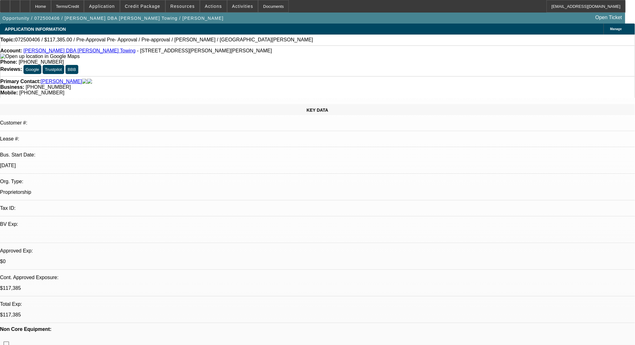
select select "0.15"
select select "2"
select select "0"
select select "6"
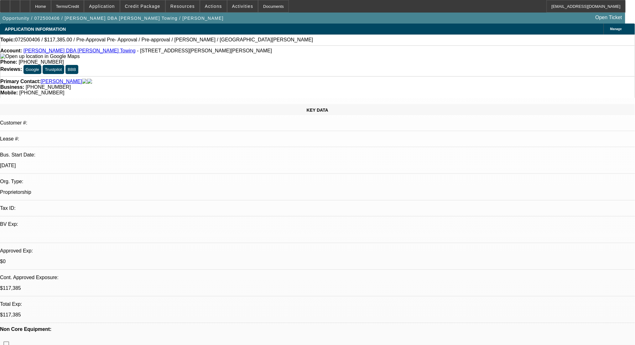
select select "0"
select select "2"
select select "0"
select select "6"
select select "0.15"
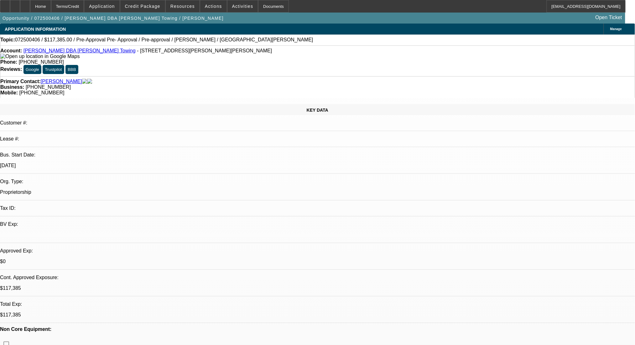
select select "2"
select select "0.1"
select select "4"
select select "0.15"
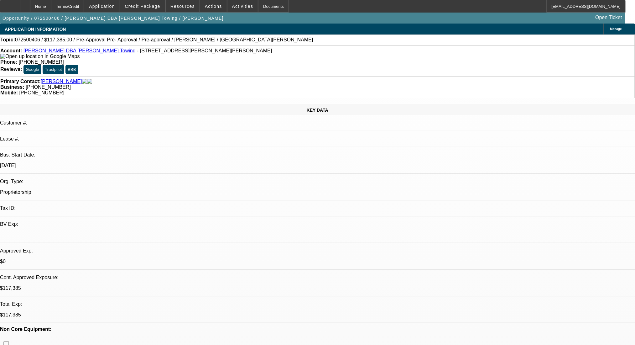
select select "2"
select select "0.1"
select select "4"
click at [49, 52] on link "Alton Eaton DBA Eaton Towing" at bounding box center [80, 50] width 112 height 5
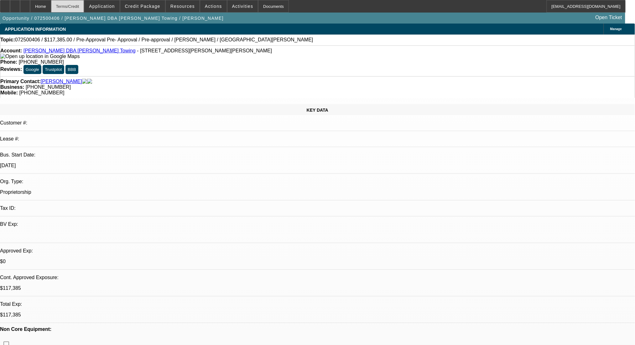
click at [84, 9] on div "Terms/Credit" at bounding box center [67, 6] width 33 height 13
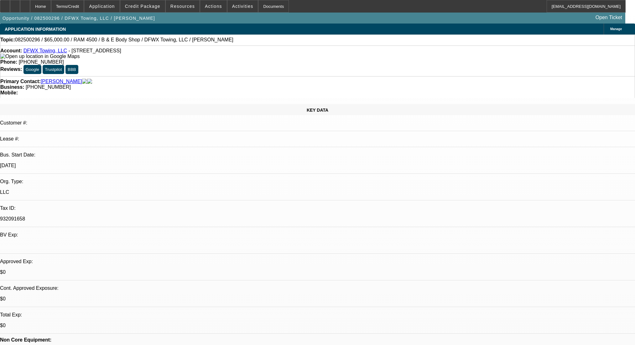
select select "0"
select select "2"
select select "0"
select select "6"
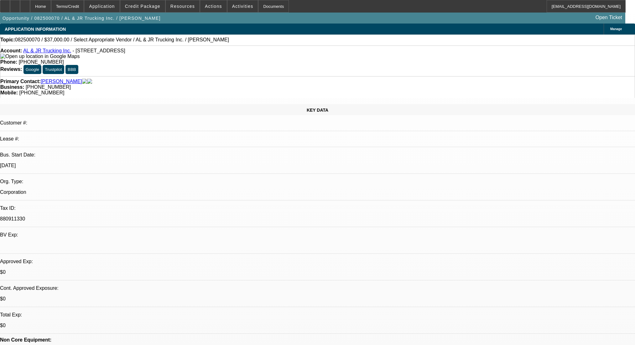
select select "0"
select select "2"
select select "0.1"
select select "4"
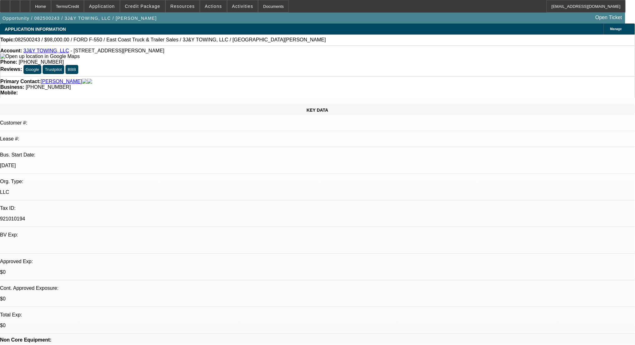
click at [81, 5] on div "Terms/Credit" at bounding box center [67, 6] width 33 height 13
select select "0"
select select "2"
select select "0"
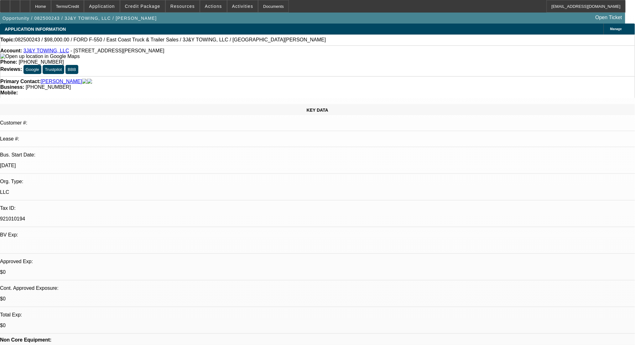
select select "6"
select select "0"
select select "2"
select select "0.1"
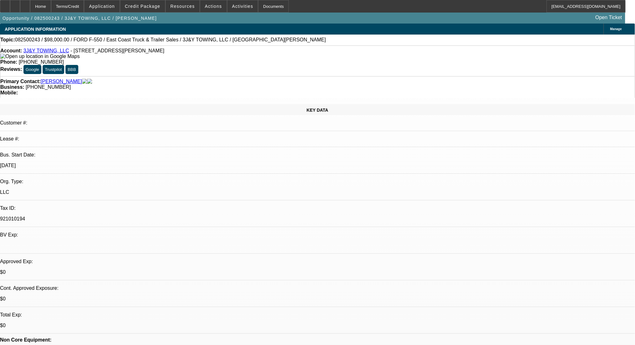
select select "4"
select select "0"
select select "2"
select select "0.1"
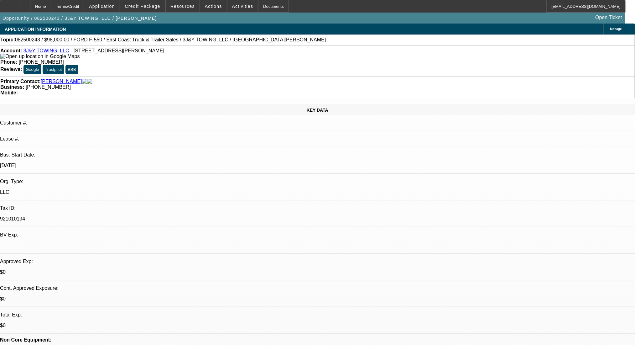
select select "4"
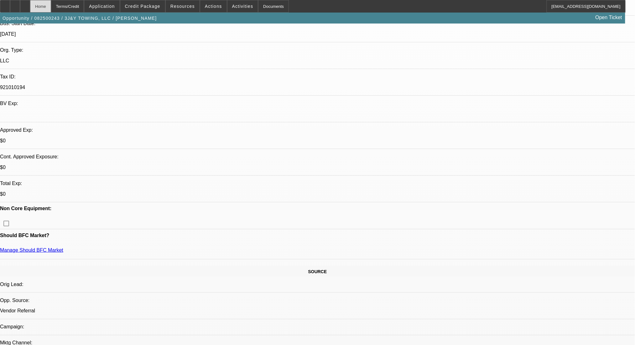
scroll to position [111, 0]
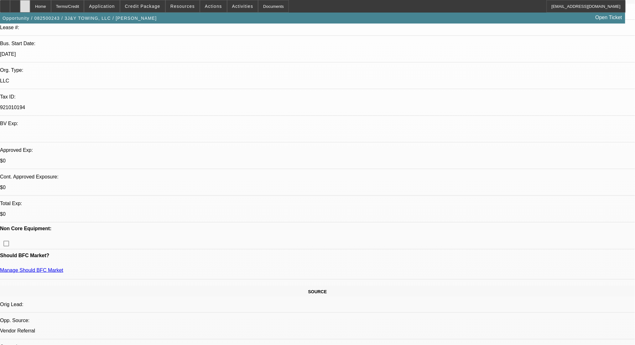
click at [30, 11] on div at bounding box center [25, 6] width 10 height 13
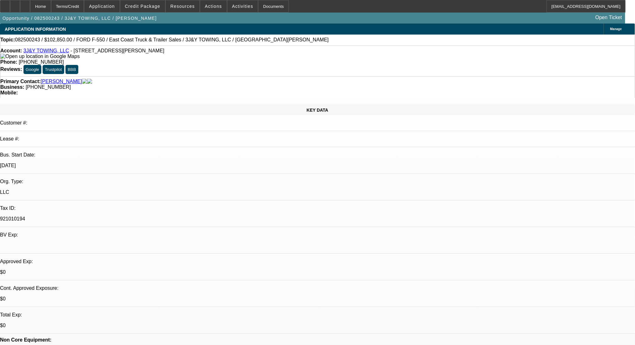
select select "0.15"
select select "2"
select select "0"
select select "6"
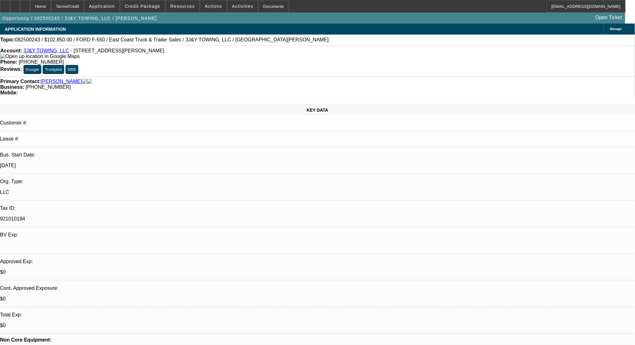
select select "0"
select select "2"
select select "0.1"
select select "4"
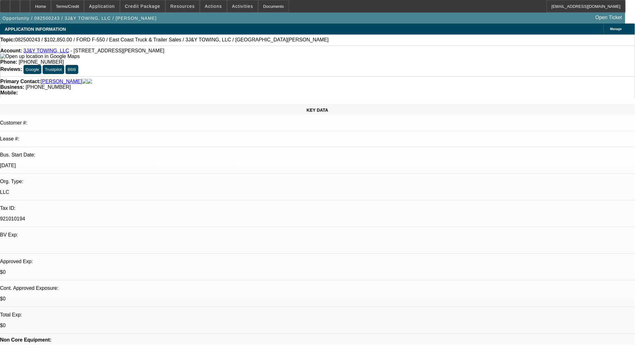
select select "0"
select select "2"
select select "0.1"
select select "4"
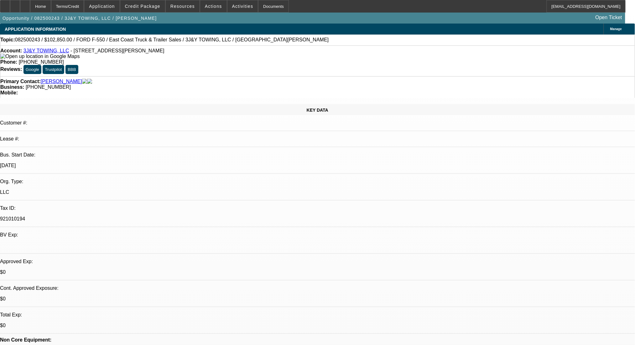
click at [81, 8] on div "Terms/Credit" at bounding box center [67, 6] width 33 height 13
click at [82, 8] on div "Terms/Credit" at bounding box center [67, 6] width 33 height 13
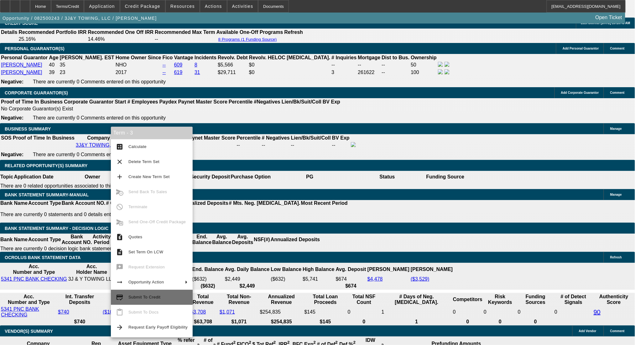
click at [179, 301] on button "credit_score Submit To Credit" at bounding box center [152, 297] width 82 height 15
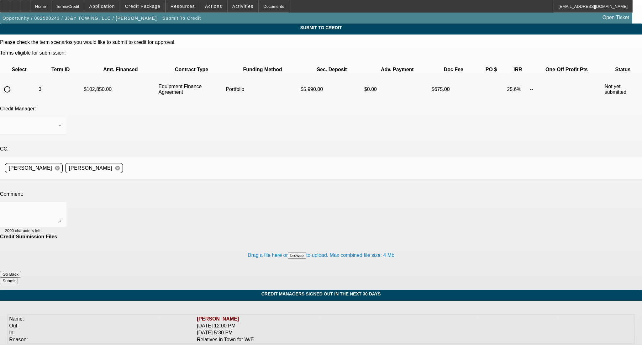
click at [13, 83] on input "radio" at bounding box center [7, 89] width 13 height 13
radio input "true"
click at [61, 207] on textarea at bounding box center [33, 214] width 56 height 15
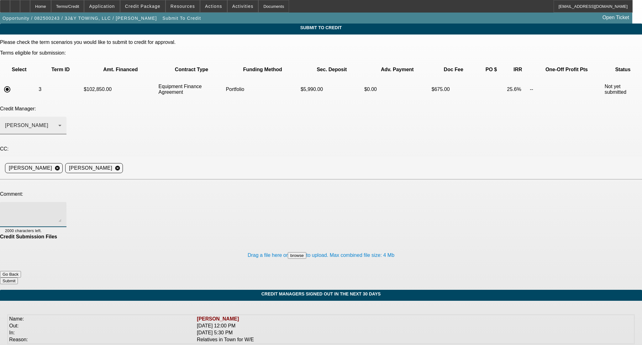
click at [58, 122] on div "Arida, George" at bounding box center [31, 126] width 53 height 8
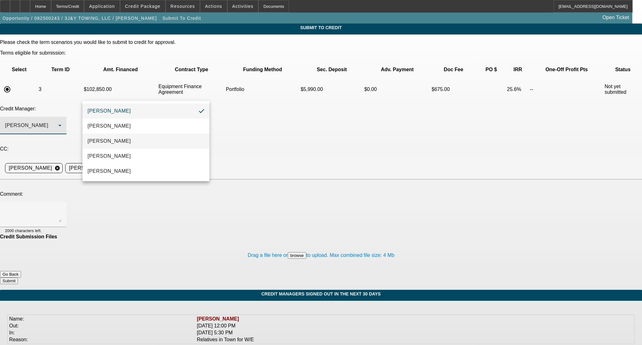
click at [118, 145] on mat-option "Arida, Michael" at bounding box center [145, 140] width 127 height 15
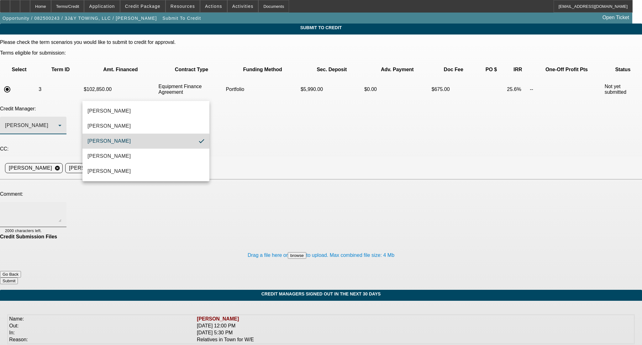
click at [61, 207] on textarea at bounding box center [33, 214] width 56 height 15
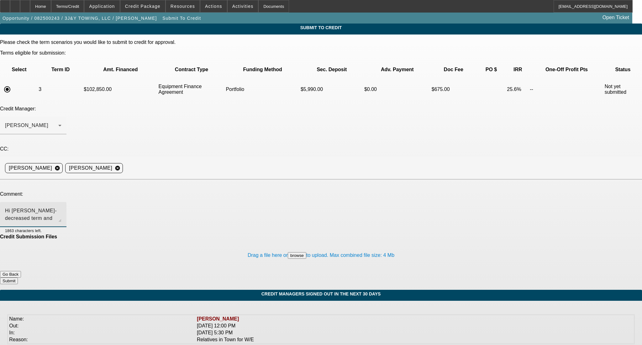
type textarea "Hi Michael- decreased term and increased overall money down from original submi…"
click at [18, 277] on button "Submit" at bounding box center [9, 280] width 18 height 7
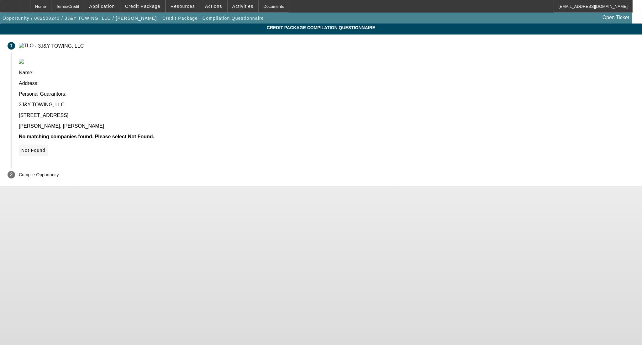
click at [48, 143] on span at bounding box center [33, 150] width 29 height 15
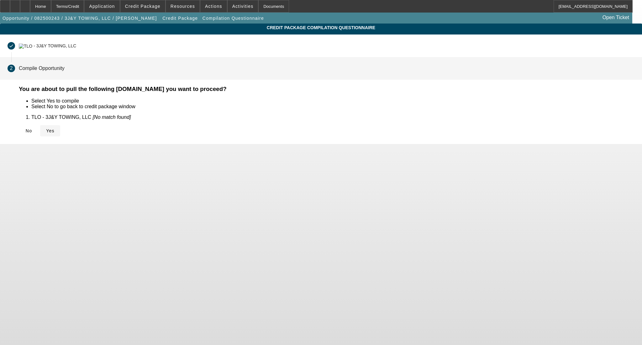
click at [60, 135] on span at bounding box center [50, 130] width 20 height 15
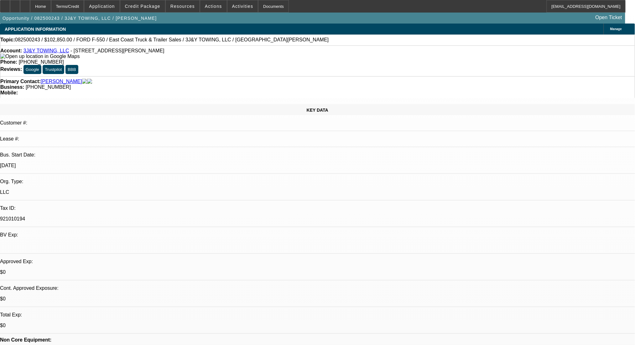
select select "0.15"
select select "2"
select select "0"
select select "6"
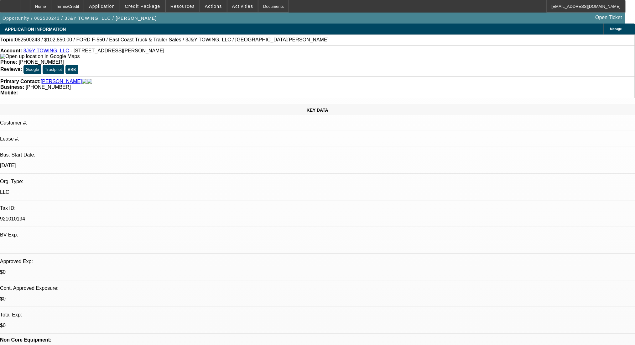
select select "0"
select select "2"
select select "0.1"
select select "4"
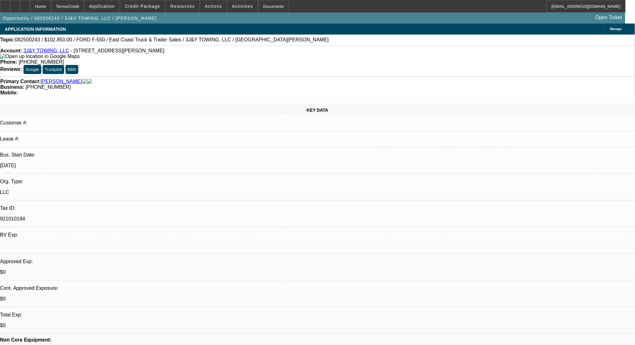
select select "0"
select select "2"
select select "0.1"
select select "4"
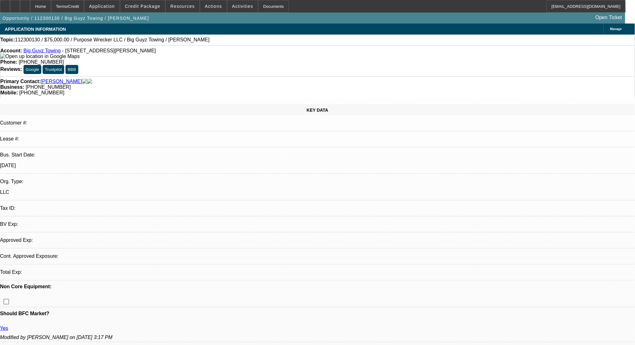
select select "0"
select select "2"
select select "0.1"
select select "2"
select select "4"
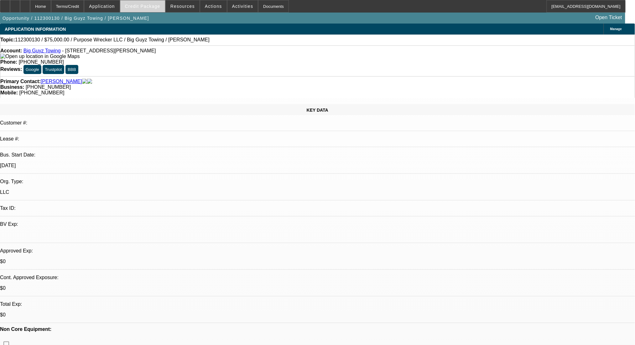
click at [143, 7] on span "Credit Package" at bounding box center [142, 6] width 35 height 5
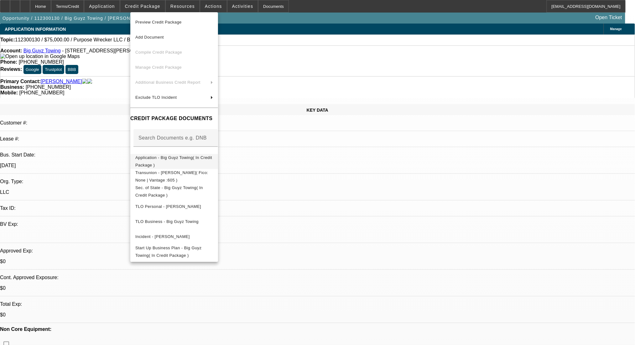
click at [192, 155] on span "Application - Big Guyz Towing( In Credit Package )" at bounding box center [174, 161] width 78 height 15
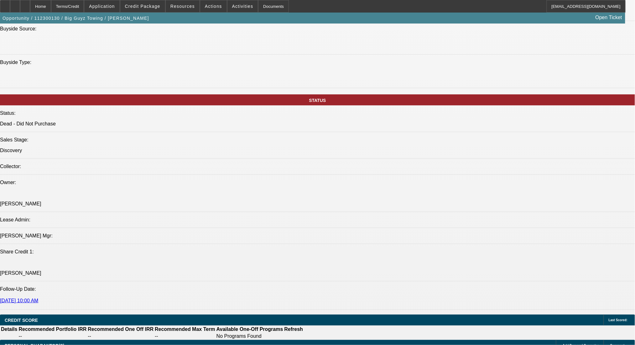
scroll to position [752, 0]
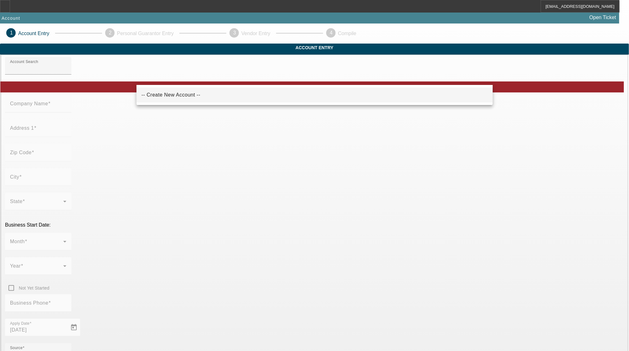
click at [191, 94] on mat-option "-- Create New Account --" at bounding box center [315, 94] width 357 height 15
type input "-- Create New Account --"
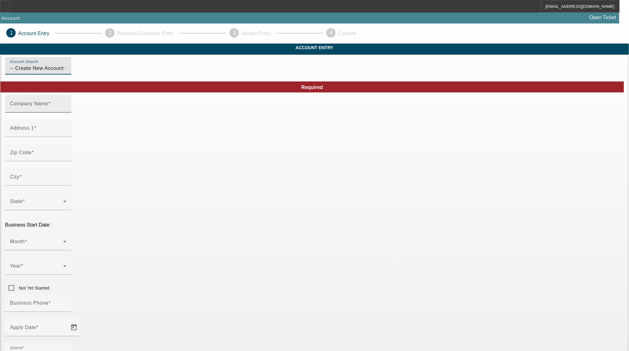
click at [66, 112] on div "Company Name" at bounding box center [38, 104] width 56 height 18
type input "M"
type input "AMG Towing LLC"
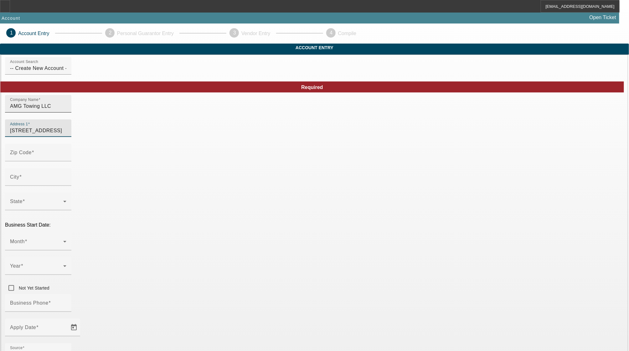
type input "[STREET_ADDRESS]"
type input "[PERSON_NAME]"
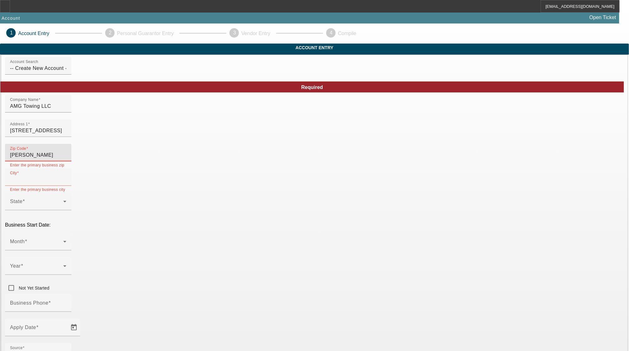
drag, startPoint x: 107, startPoint y: 174, endPoint x: 91, endPoint y: 174, distance: 15.7
type input "84107"
type input "[GEOGRAPHIC_DATA]"
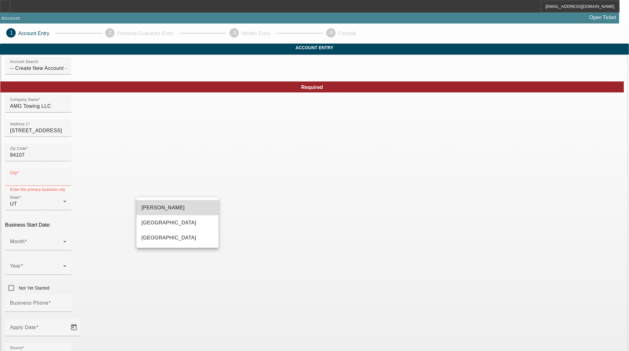
click at [169, 209] on mat-option "[PERSON_NAME]" at bounding box center [178, 207] width 82 height 15
type input "[PERSON_NAME]"
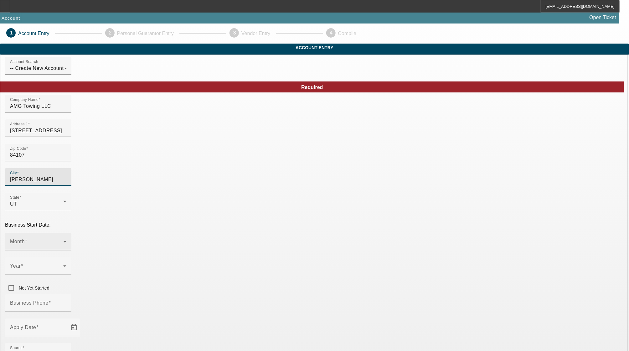
click at [63, 240] on span at bounding box center [36, 244] width 53 height 8
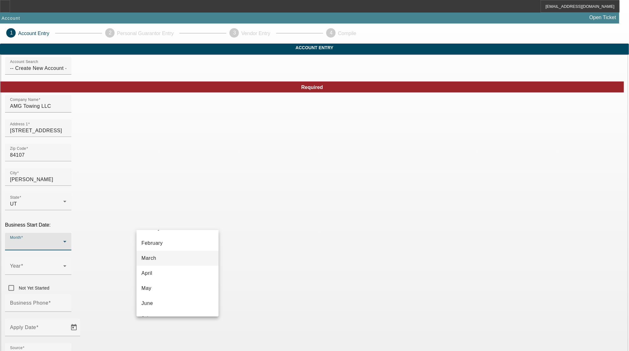
scroll to position [42, 0]
click at [177, 284] on mat-option "June" at bounding box center [178, 288] width 82 height 15
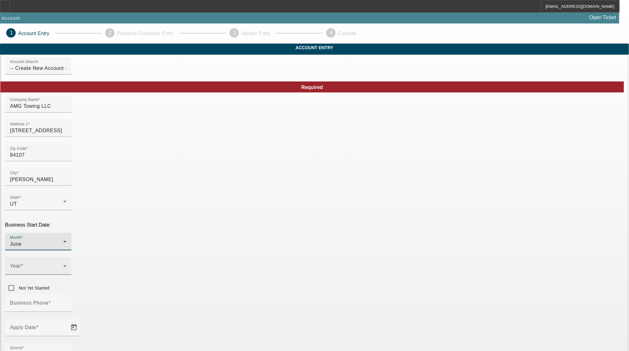
click at [63, 265] on span at bounding box center [36, 269] width 53 height 8
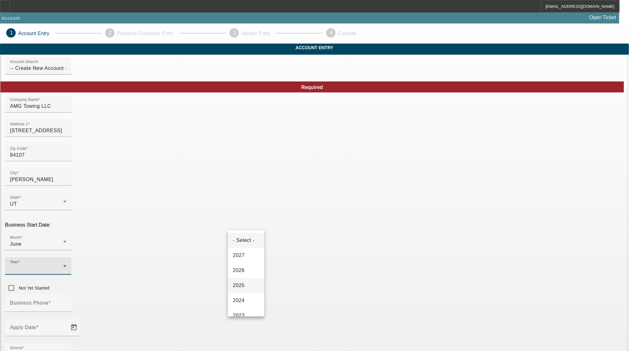
click at [247, 291] on mat-option "2025" at bounding box center [246, 285] width 36 height 15
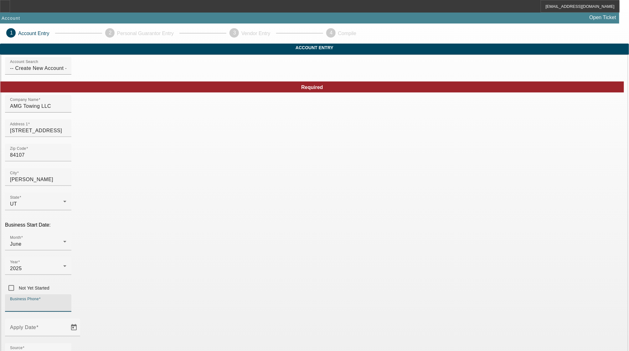
click at [66, 302] on input "Business Phone" at bounding box center [38, 306] width 56 height 8
click at [66, 294] on div "Business Phone" at bounding box center [38, 303] width 56 height 18
paste input "[PHONE_NUMBER]"
type input "[PHONE_NUMBER]"
click at [81, 320] on span "Open calendar" at bounding box center [73, 327] width 15 height 15
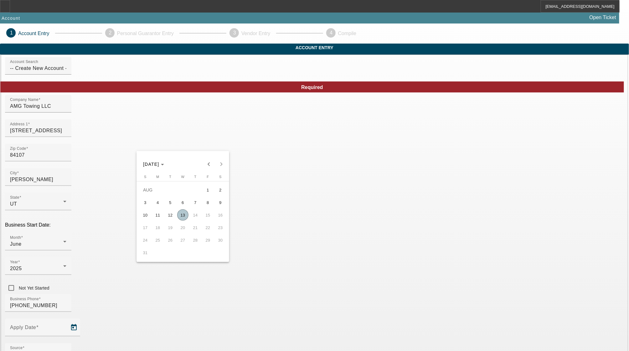
click at [179, 216] on span "13" at bounding box center [182, 214] width 11 height 11
type input "[DATE]"
click at [66, 343] on div "Source - Select -" at bounding box center [38, 352] width 56 height 18
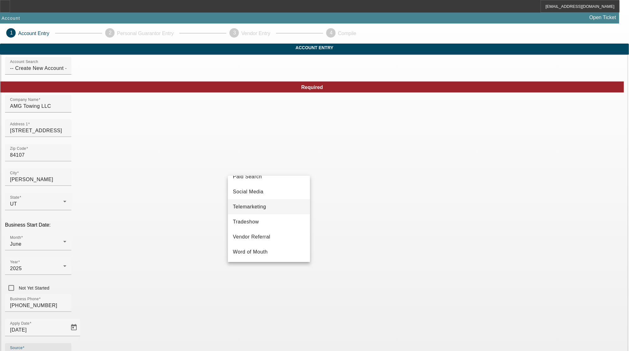
scroll to position [226, 0]
click at [257, 233] on span "Vendor Referral" at bounding box center [252, 237] width 38 height 8
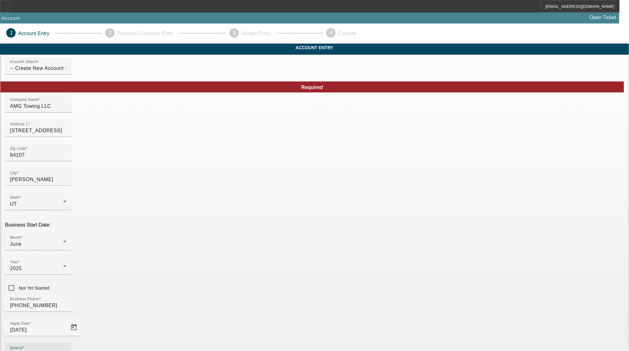
click at [349, 216] on mat-option "LLC" at bounding box center [361, 215] width 82 height 15
click at [154, 225] on span "Tow Truck" at bounding box center [164, 226] width 24 height 8
click at [159, 320] on div at bounding box center [314, 175] width 629 height 351
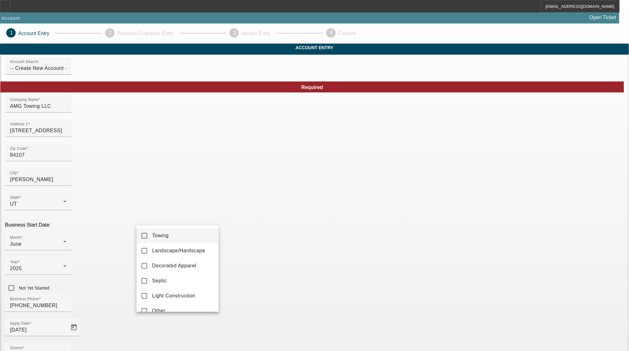
click at [150, 233] on mat-option "Towing" at bounding box center [178, 235] width 82 height 15
drag, startPoint x: 425, startPoint y: 268, endPoint x: 349, endPoint y: 252, distance: 77.2
click at [426, 268] on div at bounding box center [314, 175] width 629 height 351
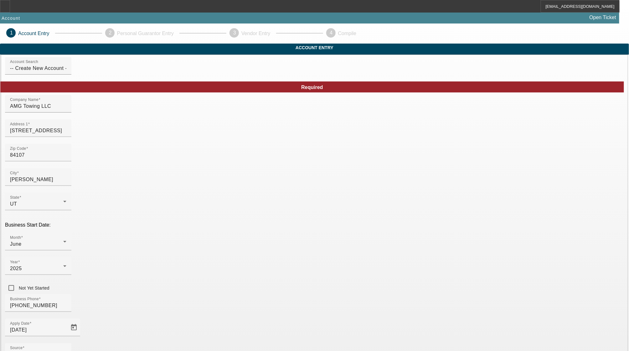
paste input "392536038"
type input "392536038"
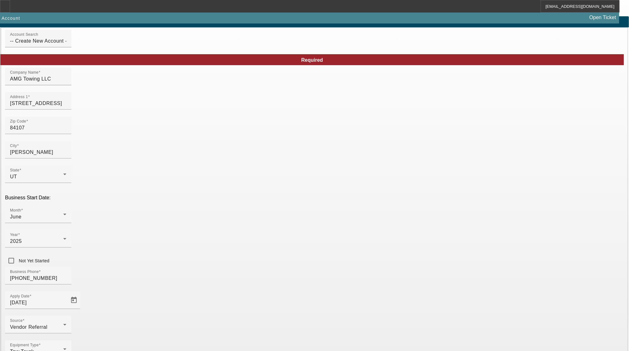
scroll to position [45, 0]
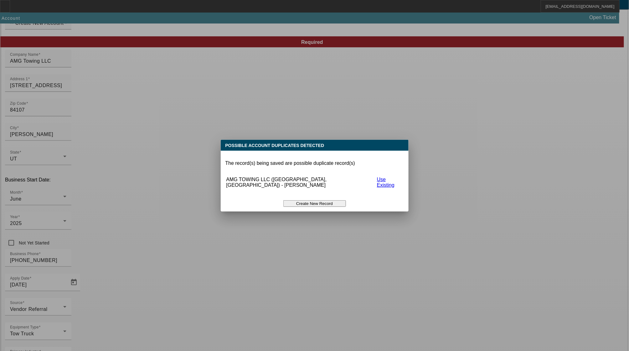
scroll to position [0, 0]
click at [326, 200] on button "Create New Record" at bounding box center [315, 203] width 63 height 7
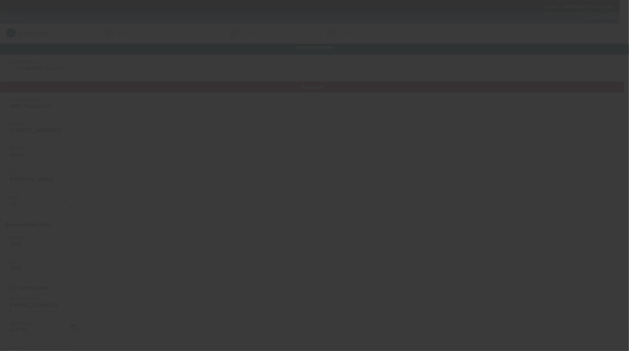
scroll to position [45, 0]
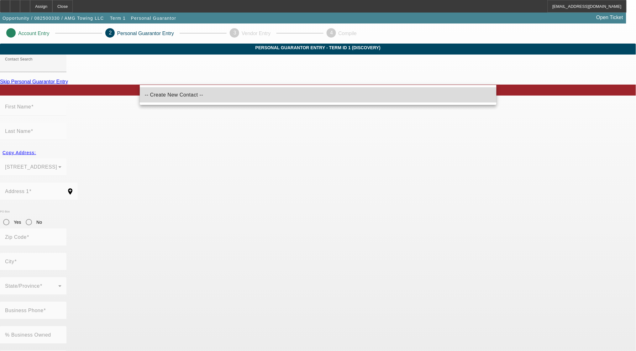
click at [276, 102] on mat-option "-- Create New Contact --" at bounding box center [318, 94] width 357 height 15
type input "-- Create New Contact --"
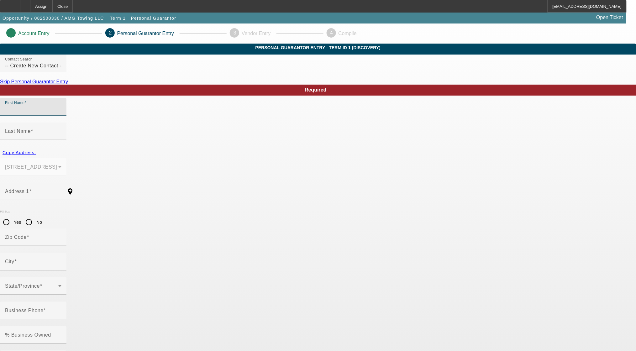
click at [61, 113] on input "First Name" at bounding box center [33, 110] width 56 height 8
type input "Falah"
click at [36, 150] on span "Copy Address:" at bounding box center [20, 152] width 34 height 5
type input "[STREET_ADDRESS]"
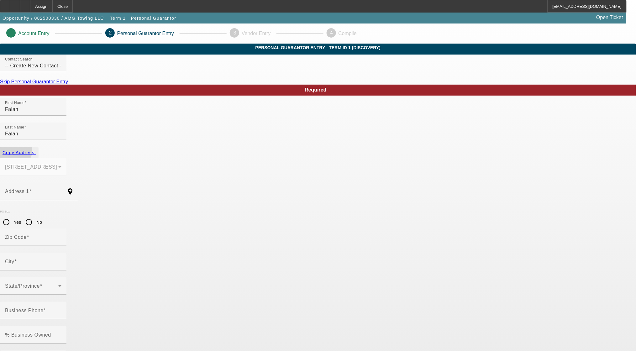
type input "84107"
type input "[PERSON_NAME]"
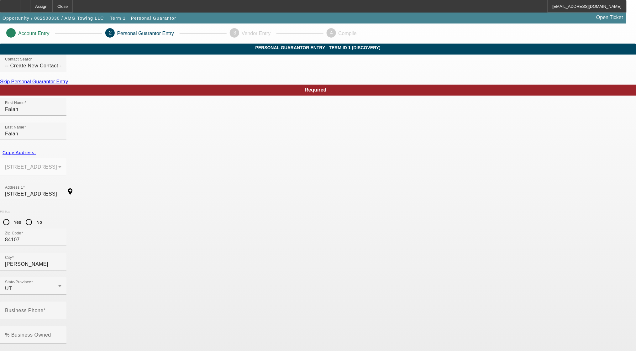
paste input "633-19-0258"
type input "633-19-0258"
click at [44, 308] on mat-label "Business Phone" at bounding box center [24, 310] width 39 height 5
click at [61, 309] on input "Business Phone" at bounding box center [33, 313] width 56 height 8
paste input "[PHONE_NUMBER]"
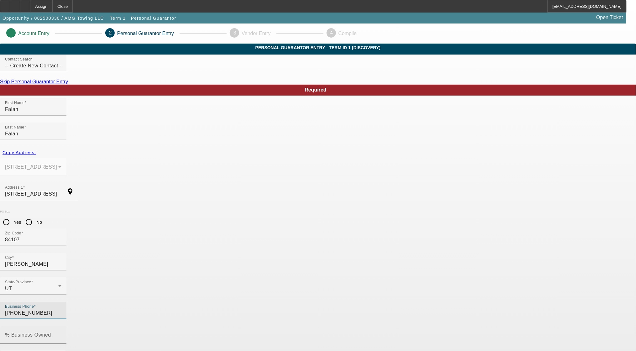
type input "[PHONE_NUMBER]"
click at [61, 334] on input "% Business Owned" at bounding box center [33, 338] width 56 height 8
type input "100"
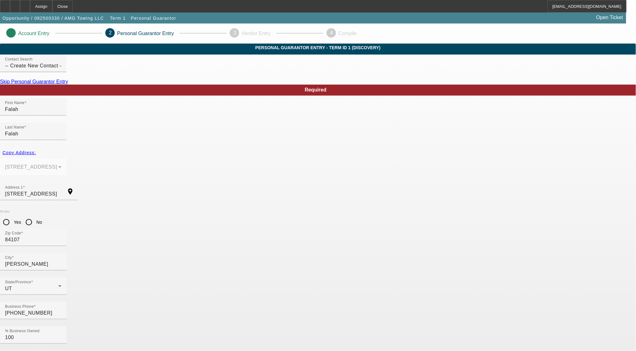
paste input "[EMAIL_ADDRESS][DOMAIN_NAME]"
type input "[EMAIL_ADDRESS][DOMAIN_NAME]"
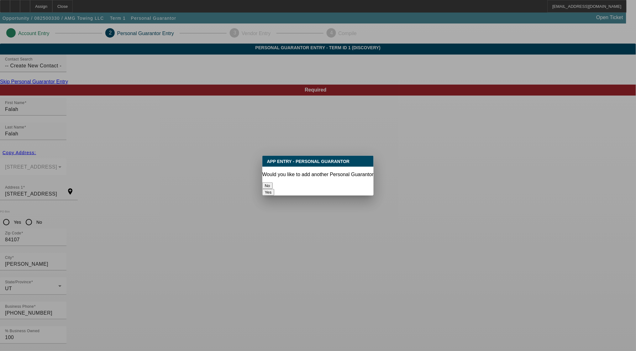
click at [273, 185] on button "No" at bounding box center [267, 185] width 10 height 7
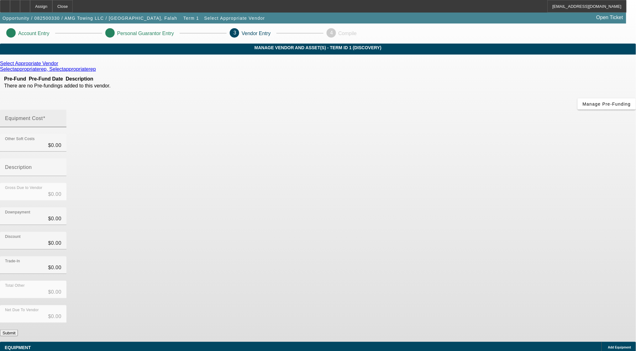
click at [61, 110] on div "Equipment Cost" at bounding box center [33, 119] width 56 height 18
type input "7"
type input "$7.00"
type input "70"
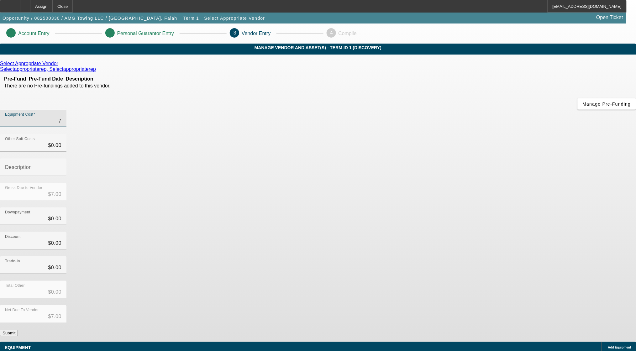
type input "$70.00"
type input "700"
type input "$700.00"
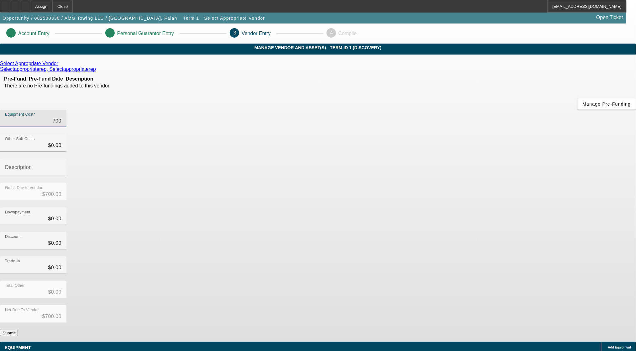
type input "7000"
type input "$7,000.00"
type input "70000"
type input "$70,000.00"
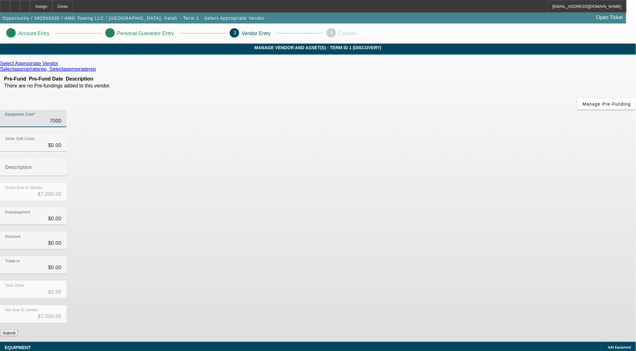
type input "$70,000.00"
type input "700000"
type input "$700,000.00"
type input "70000"
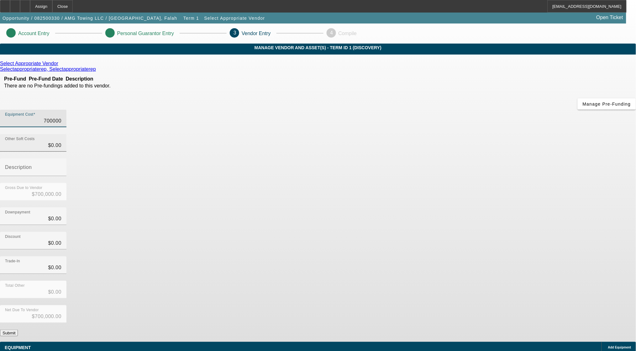
type input "$70,000.00"
click at [452, 232] on div "Discount $0.00" at bounding box center [318, 244] width 636 height 24
click at [60, 66] on link at bounding box center [59, 64] width 2 height 6
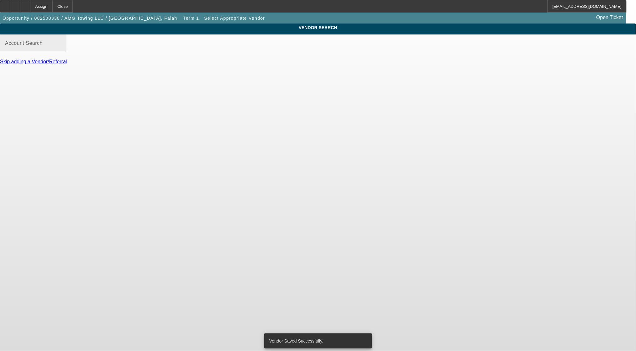
click at [61, 50] on input "Account Search" at bounding box center [33, 46] width 56 height 8
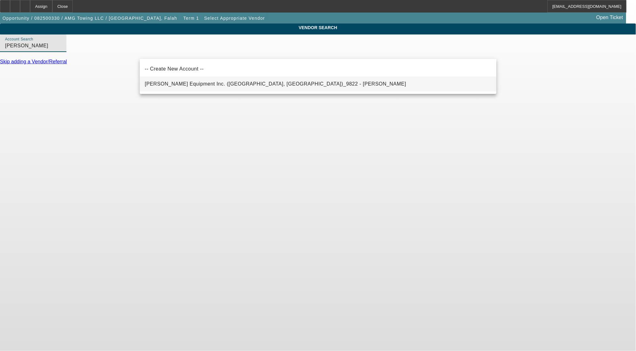
click at [224, 85] on span "[PERSON_NAME] Equipment Inc. ([GEOGRAPHIC_DATA], [GEOGRAPHIC_DATA])_9822 - [PER…" at bounding box center [275, 83] width 261 height 5
type input "[PERSON_NAME] Equipment Inc. ([GEOGRAPHIC_DATA], [GEOGRAPHIC_DATA])_9822 - [PER…"
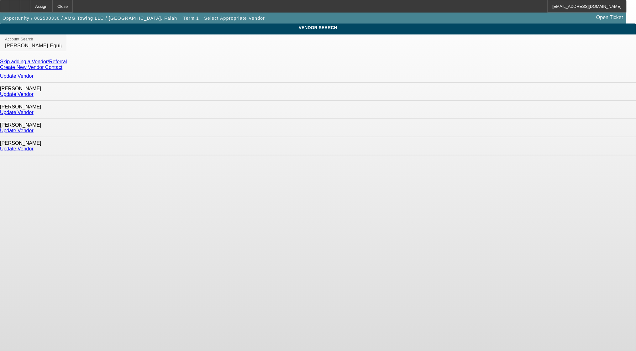
click at [34, 146] on link "Update Vendor" at bounding box center [17, 148] width 34 height 5
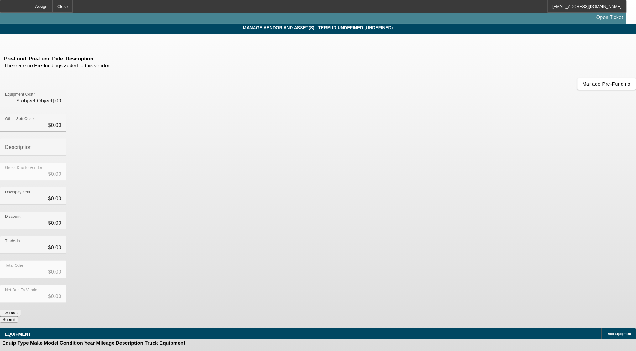
type input "$70,000.00"
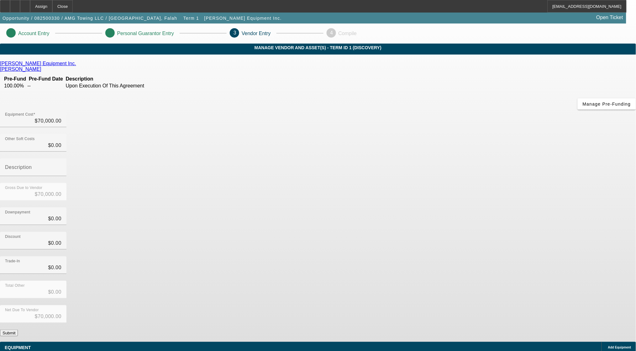
click at [18, 330] on button "Submit" at bounding box center [9, 333] width 18 height 7
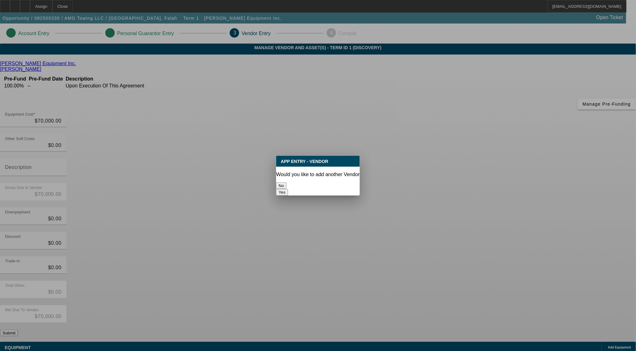
click at [286, 183] on button "No" at bounding box center [281, 185] width 10 height 7
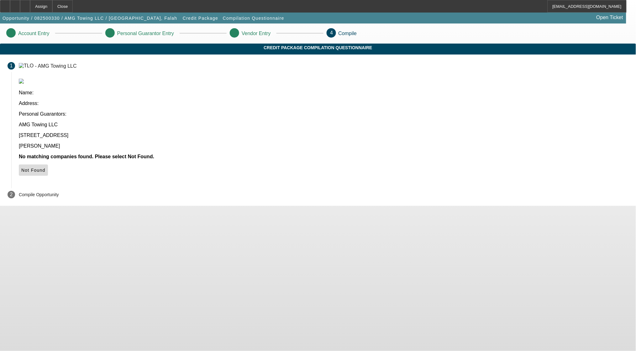
click at [45, 168] on span "Not Found" at bounding box center [33, 170] width 24 height 5
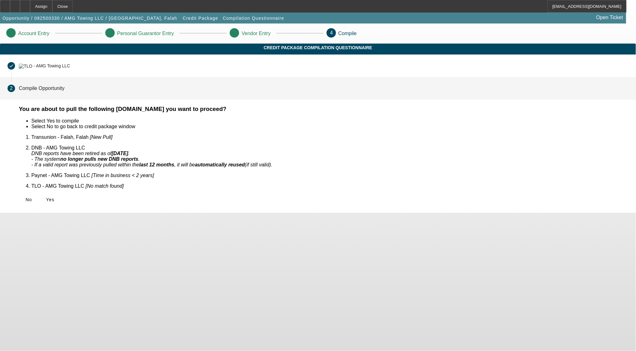
click at [178, 204] on div "You are about to pull the following [DOMAIN_NAME] you want to proceed? Select Y…" at bounding box center [323, 159] width 624 height 107
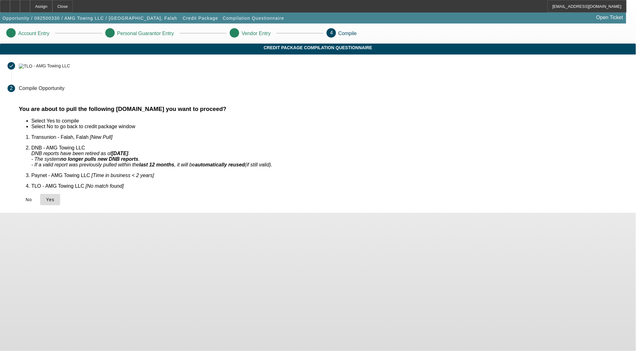
click at [60, 198] on span at bounding box center [50, 199] width 20 height 15
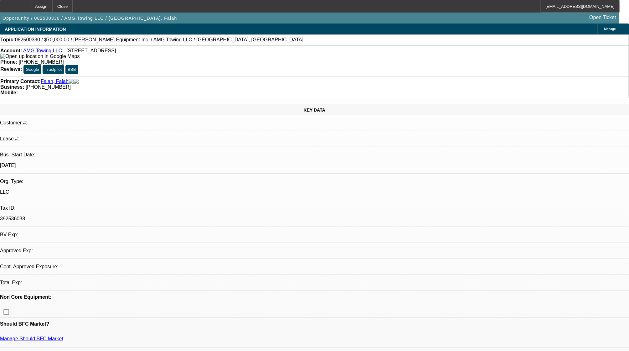
select select "0"
select select "2"
select select "0.1"
select select "4"
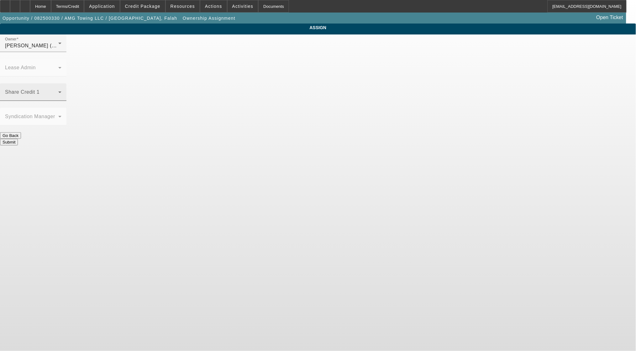
click at [58, 91] on span at bounding box center [31, 95] width 53 height 8
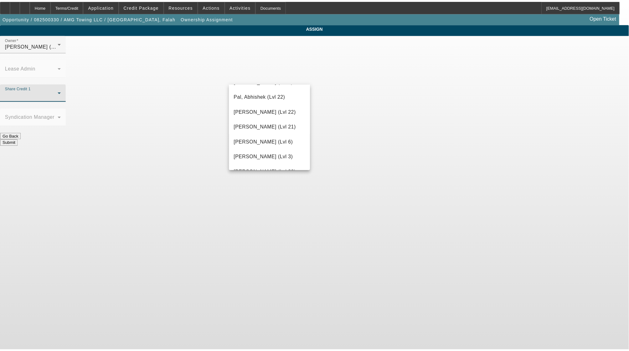
scroll to position [752, 0]
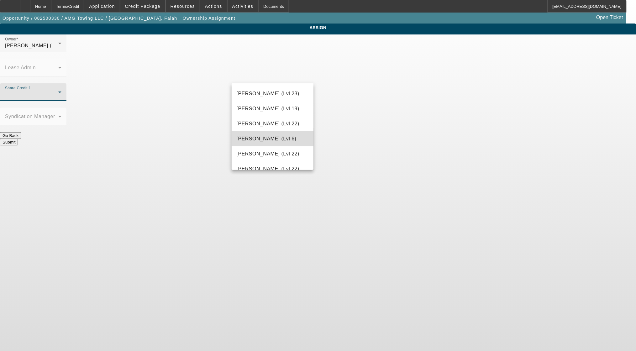
click at [276, 142] on span "[PERSON_NAME] (Lvl 6)" at bounding box center [267, 139] width 60 height 8
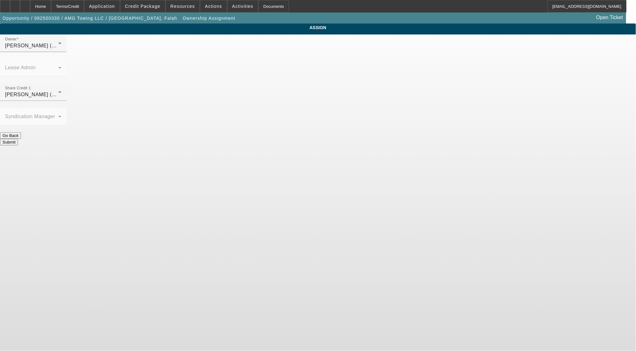
click at [18, 139] on button "Submit" at bounding box center [9, 142] width 18 height 7
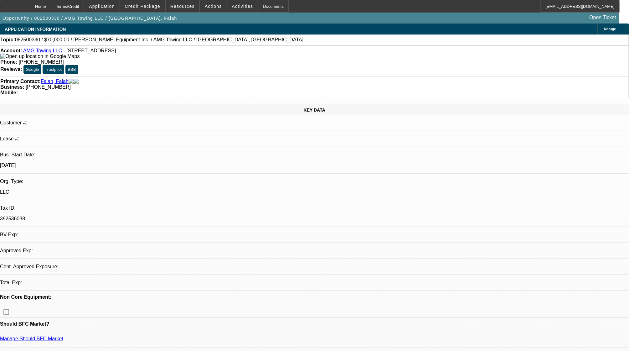
select select "0"
select select "2"
select select "0.1"
select select "4"
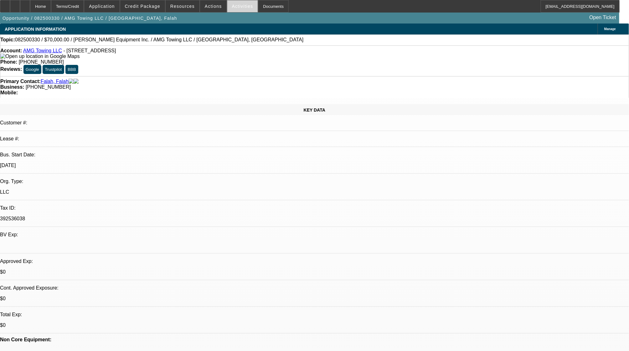
click at [232, 6] on span "Activities" at bounding box center [242, 6] width 21 height 5
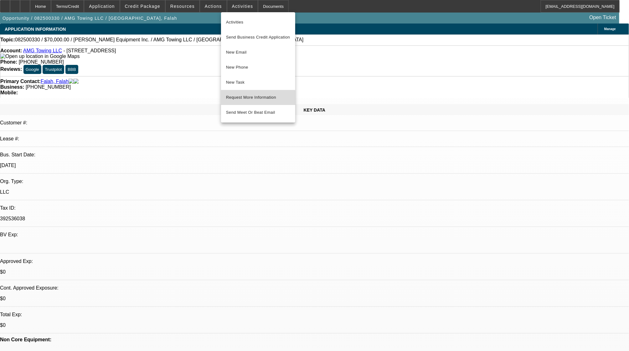
click at [249, 102] on button "Request More Information" at bounding box center [258, 97] width 74 height 15
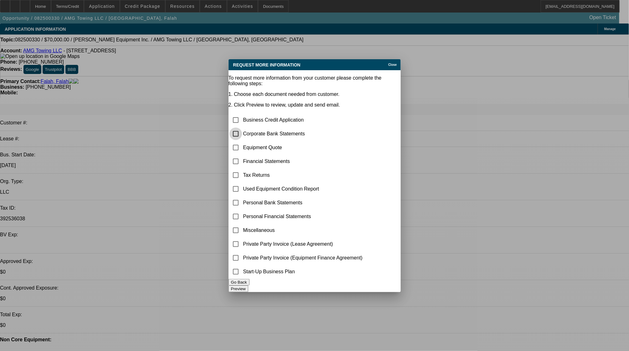
click at [242, 128] on input "checkbox" at bounding box center [236, 134] width 13 height 13
checkbox input "true"
click at [248, 285] on button "Preview" at bounding box center [239, 288] width 20 height 7
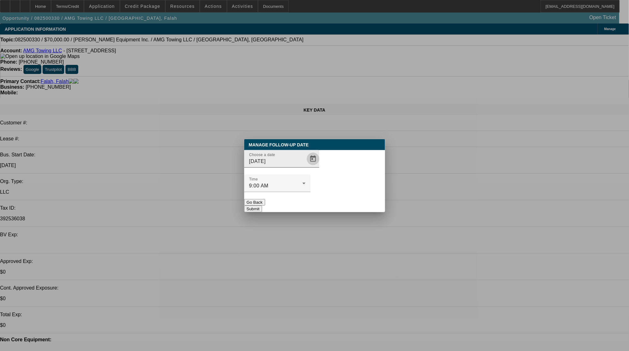
click at [308, 166] on span "Open calendar" at bounding box center [313, 158] width 15 height 15
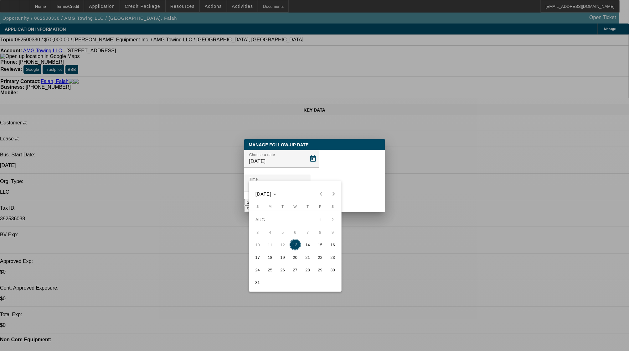
click at [322, 248] on span "15" at bounding box center [320, 244] width 11 height 11
type input "[DATE]"
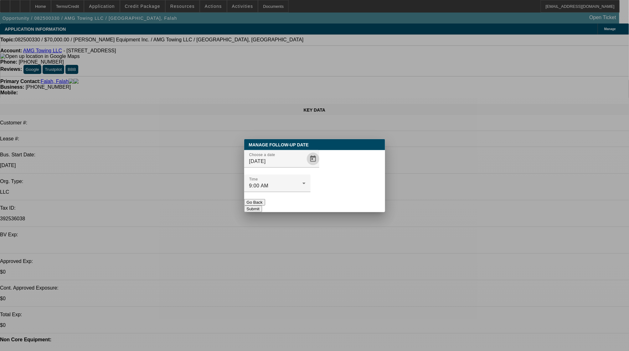
click at [262, 206] on button "Submit" at bounding box center [253, 209] width 18 height 7
